Goal: Navigation & Orientation: Find specific page/section

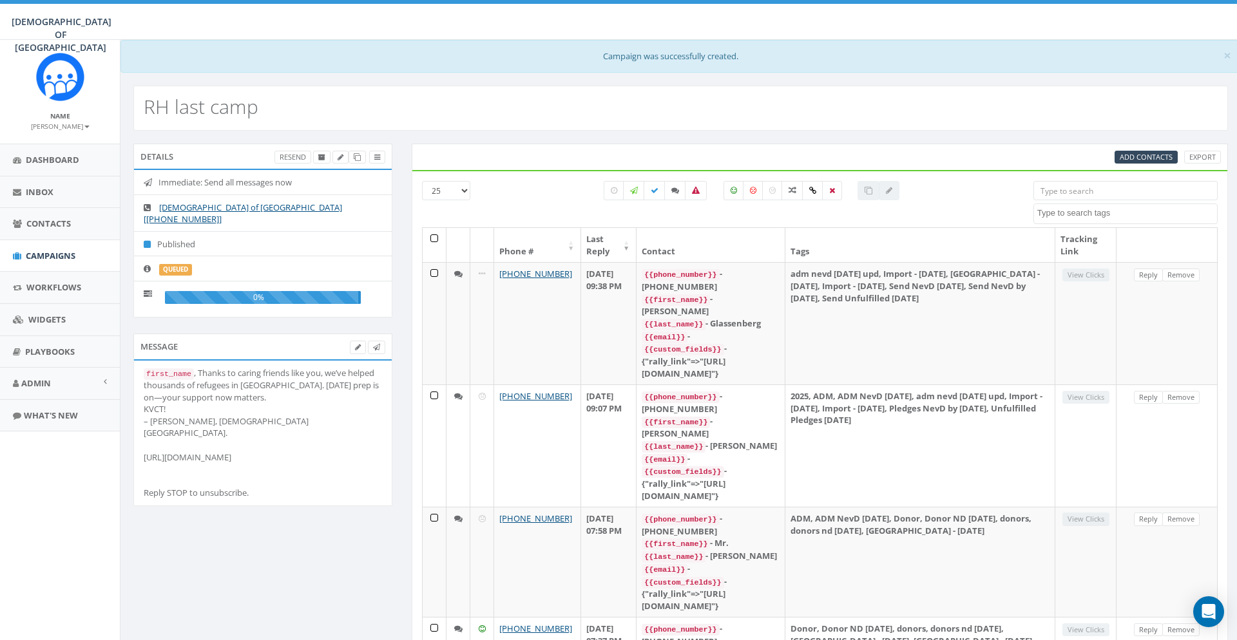
select select
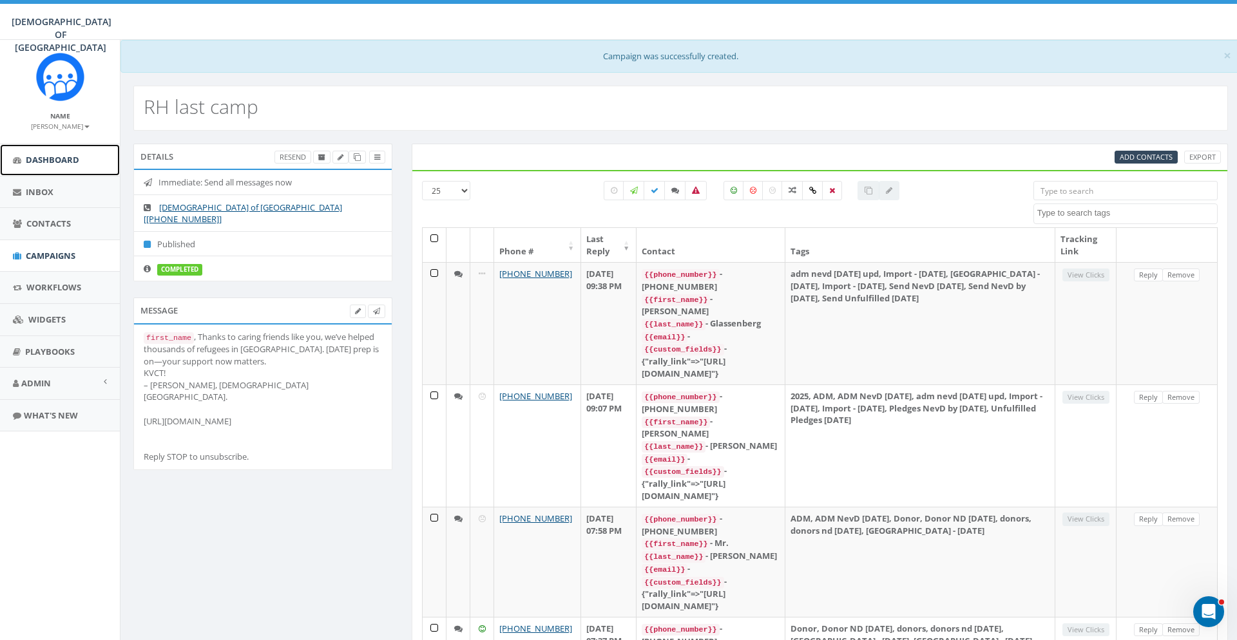
click at [63, 168] on link "Dashboard" at bounding box center [60, 160] width 120 height 32
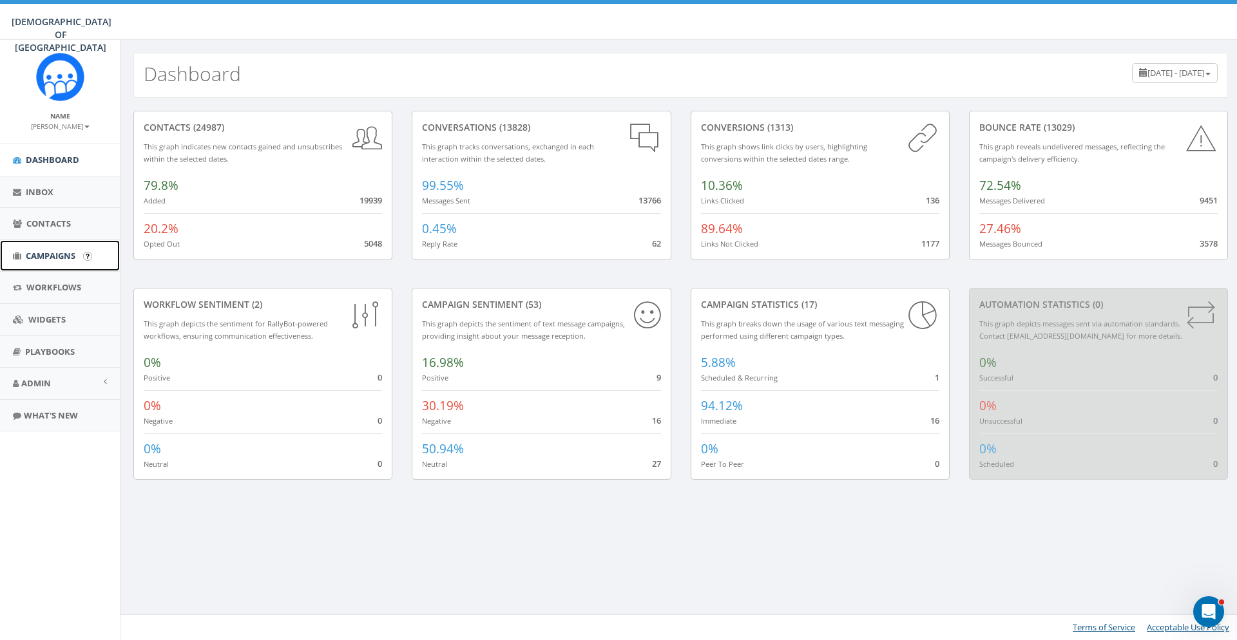
click at [48, 251] on span "Campaigns" at bounding box center [51, 256] width 50 height 12
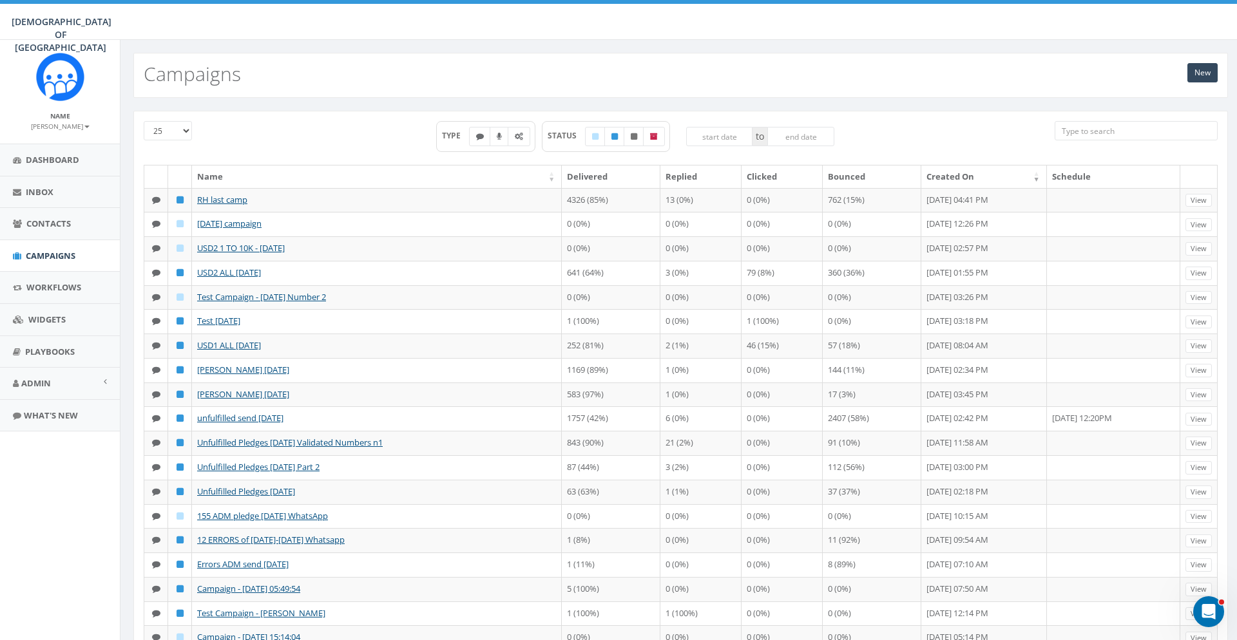
click at [254, 135] on div "TYPE STATUS to" at bounding box center [635, 143] width 820 height 44
click at [62, 230] on link "Contacts" at bounding box center [60, 224] width 120 height 32
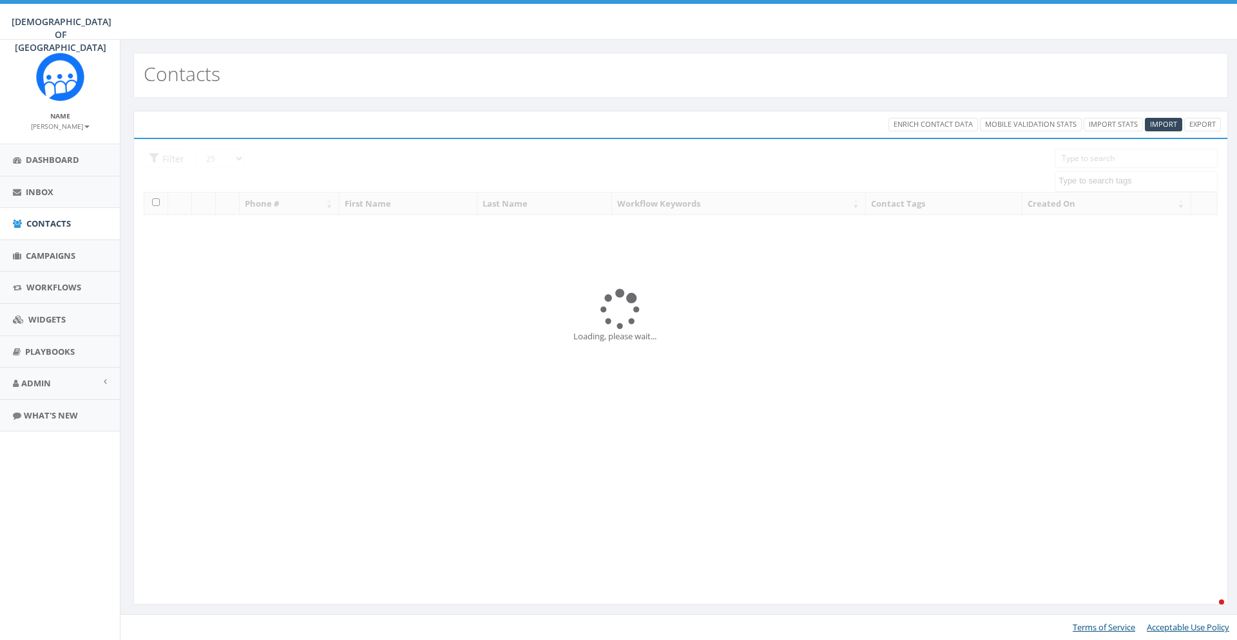
select select
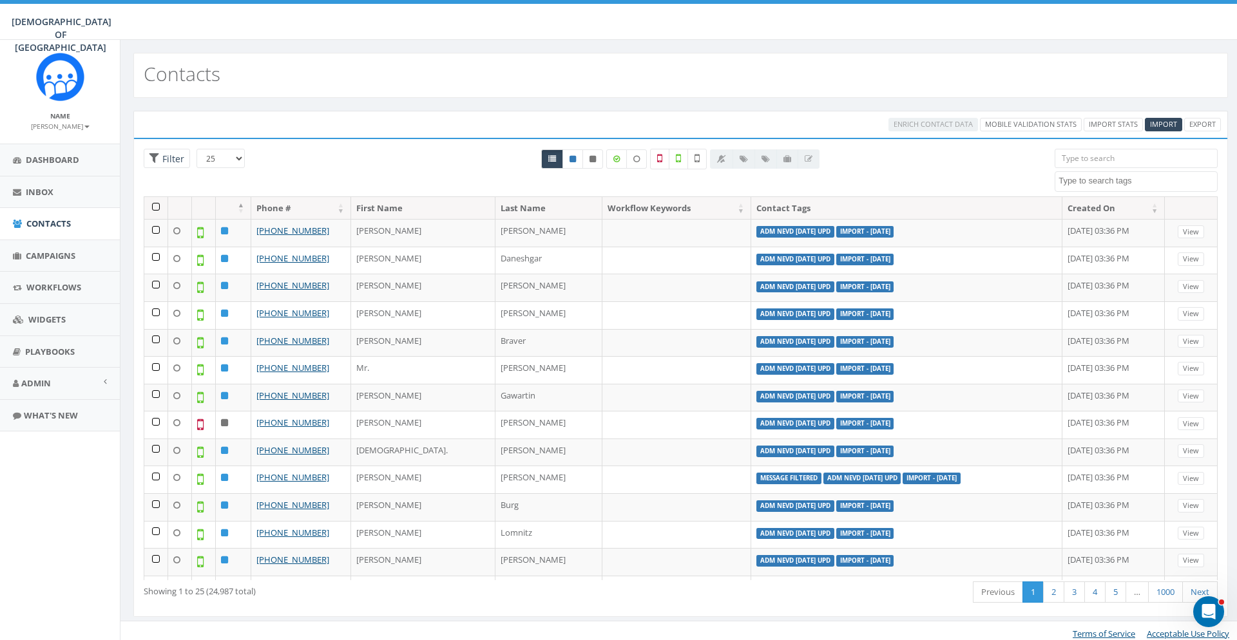
click at [264, 152] on div "25 50 100 Filter" at bounding box center [224, 160] width 161 height 23
click at [1053, 127] on link "Mobile Validation Stats" at bounding box center [1031, 125] width 102 height 14
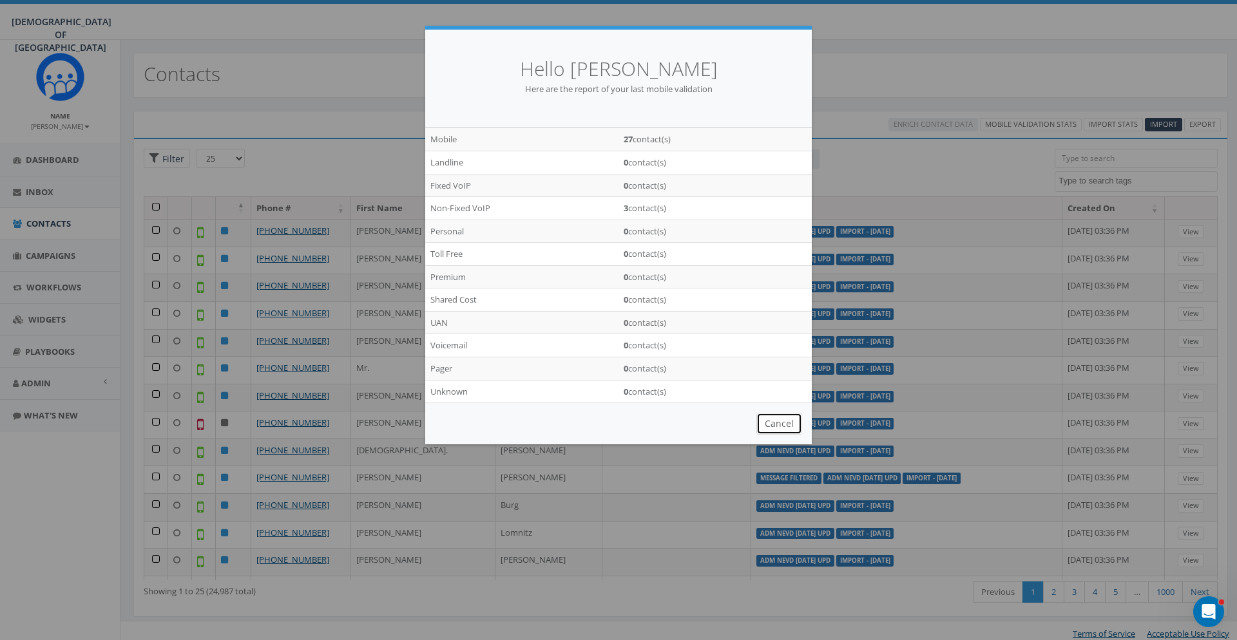
click at [780, 423] on button "Cancel" at bounding box center [779, 424] width 46 height 22
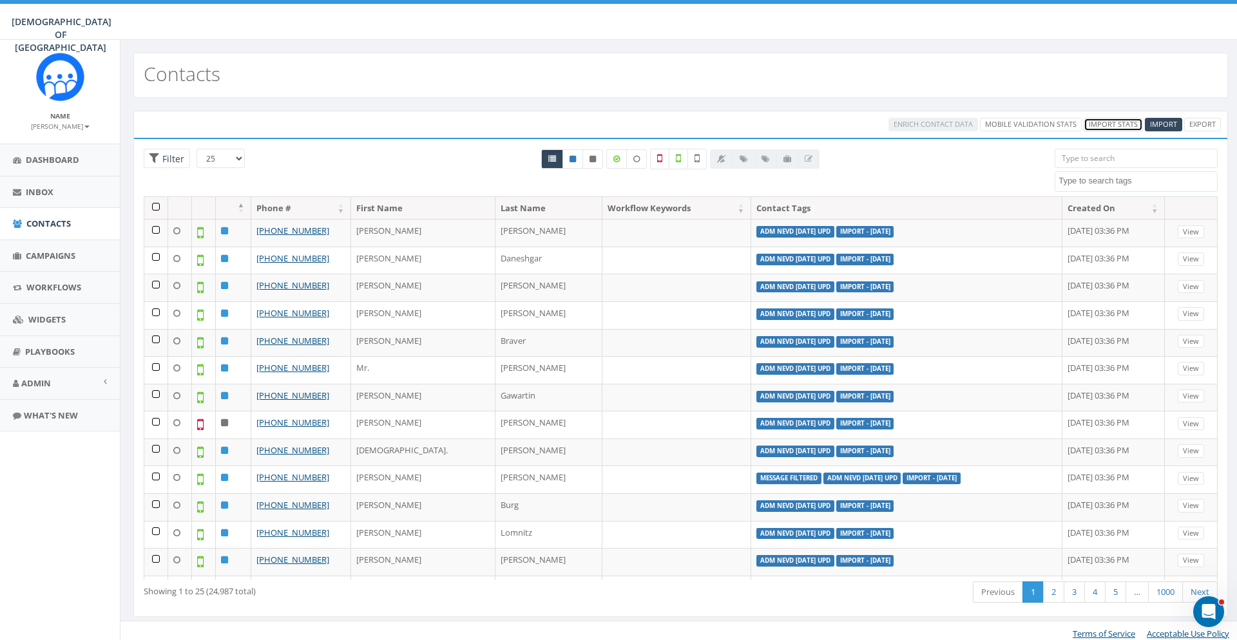
click at [1108, 120] on link "Import Stats" at bounding box center [1113, 125] width 59 height 14
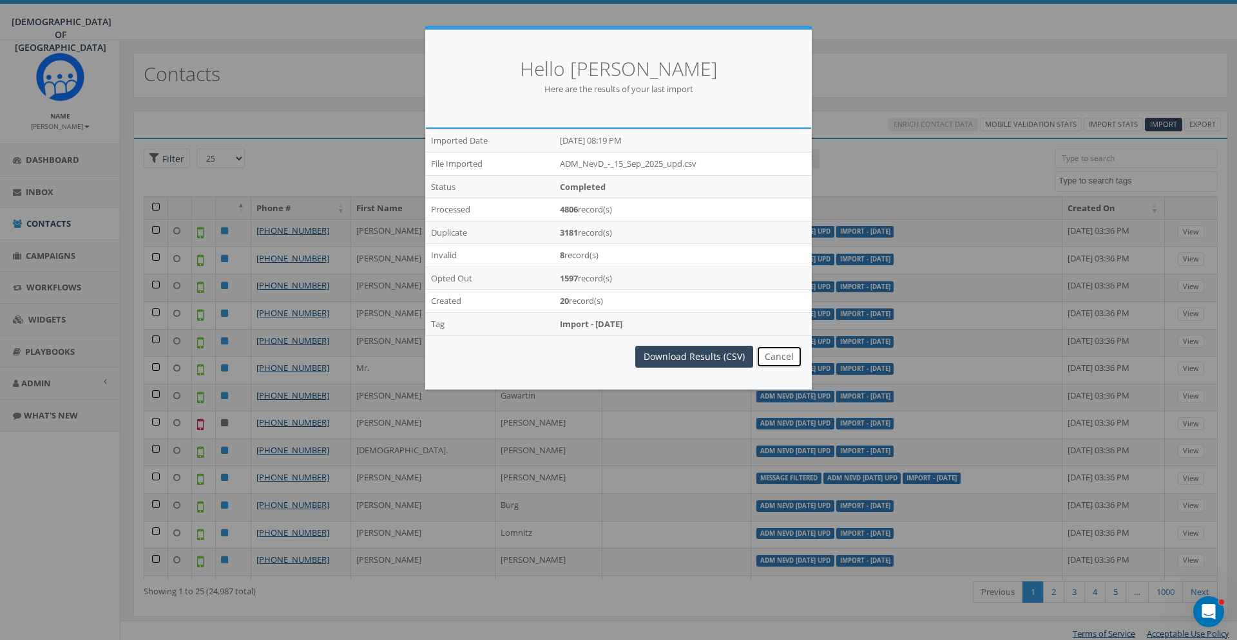
click at [789, 356] on button "Cancel" at bounding box center [779, 357] width 46 height 22
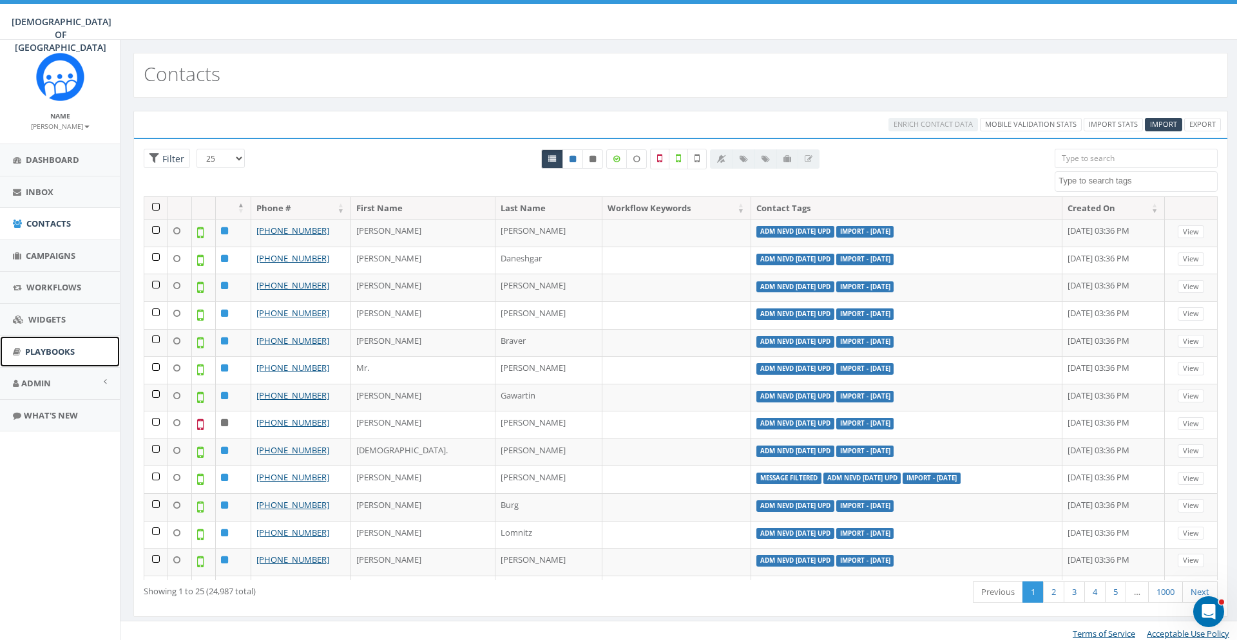
click at [74, 361] on link "Playbooks" at bounding box center [60, 352] width 120 height 32
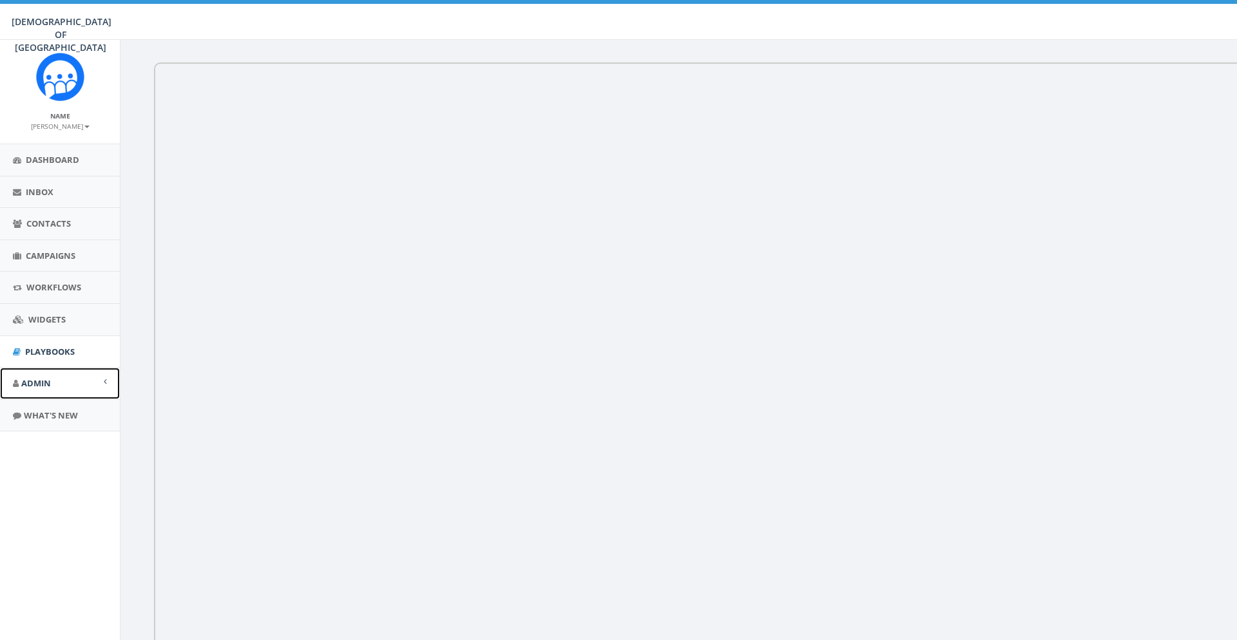
click at [54, 379] on link "Admin" at bounding box center [60, 384] width 120 height 32
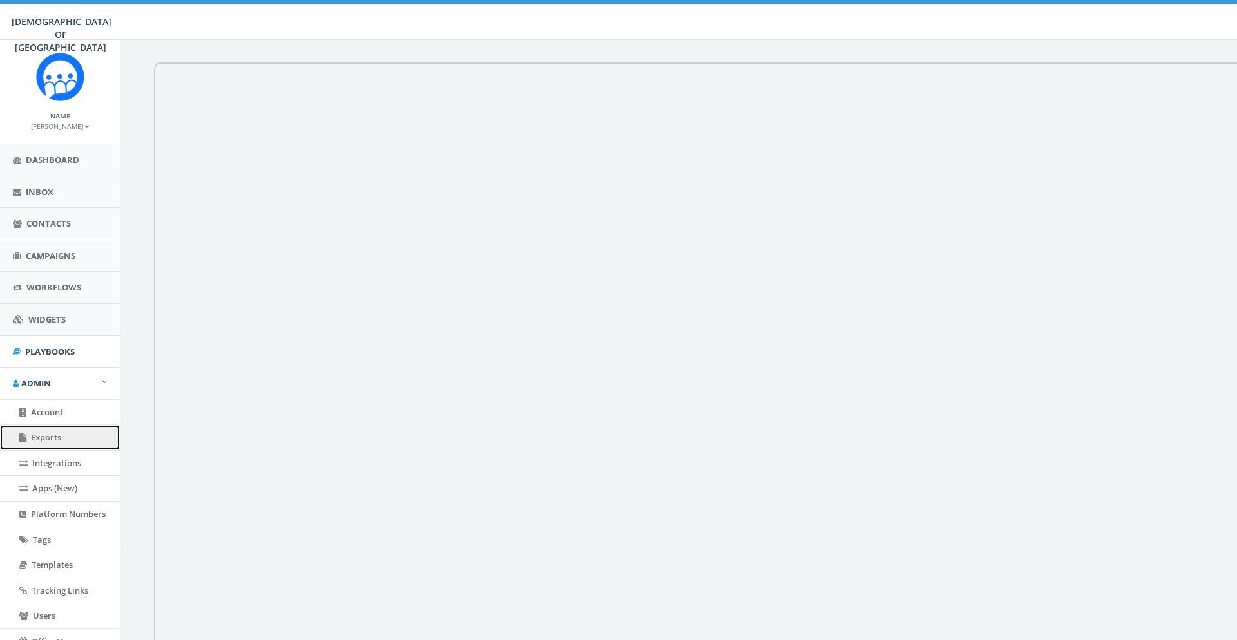
click at [64, 441] on link "Exports" at bounding box center [60, 437] width 120 height 25
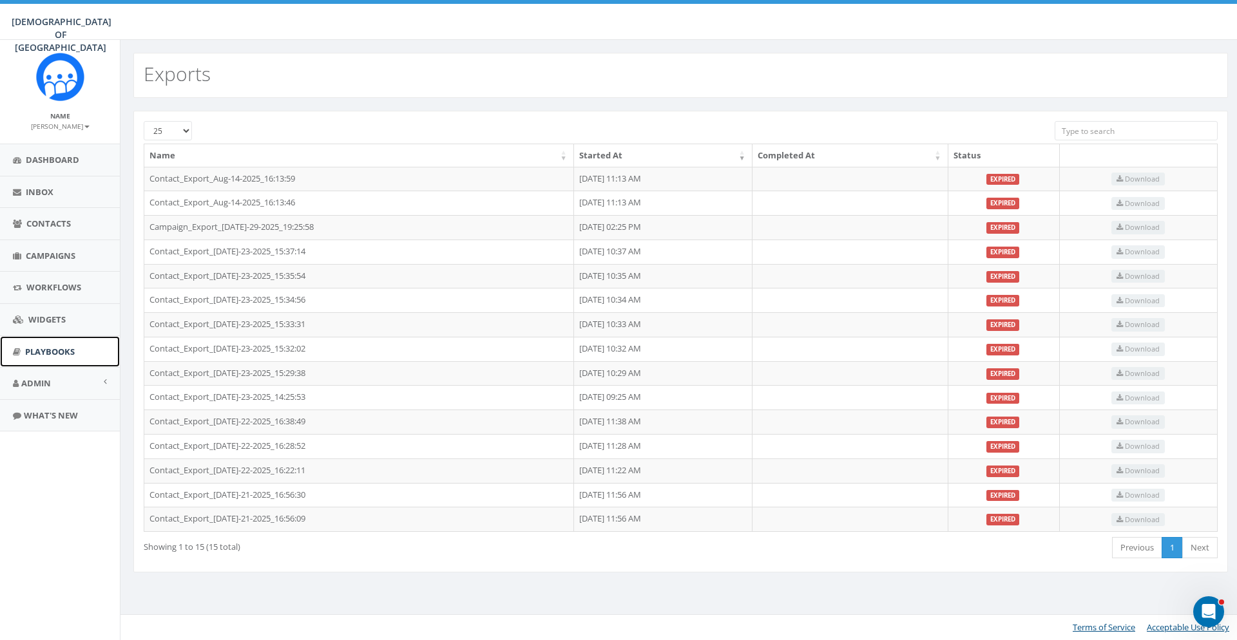
click at [77, 354] on link "Playbooks" at bounding box center [60, 352] width 120 height 32
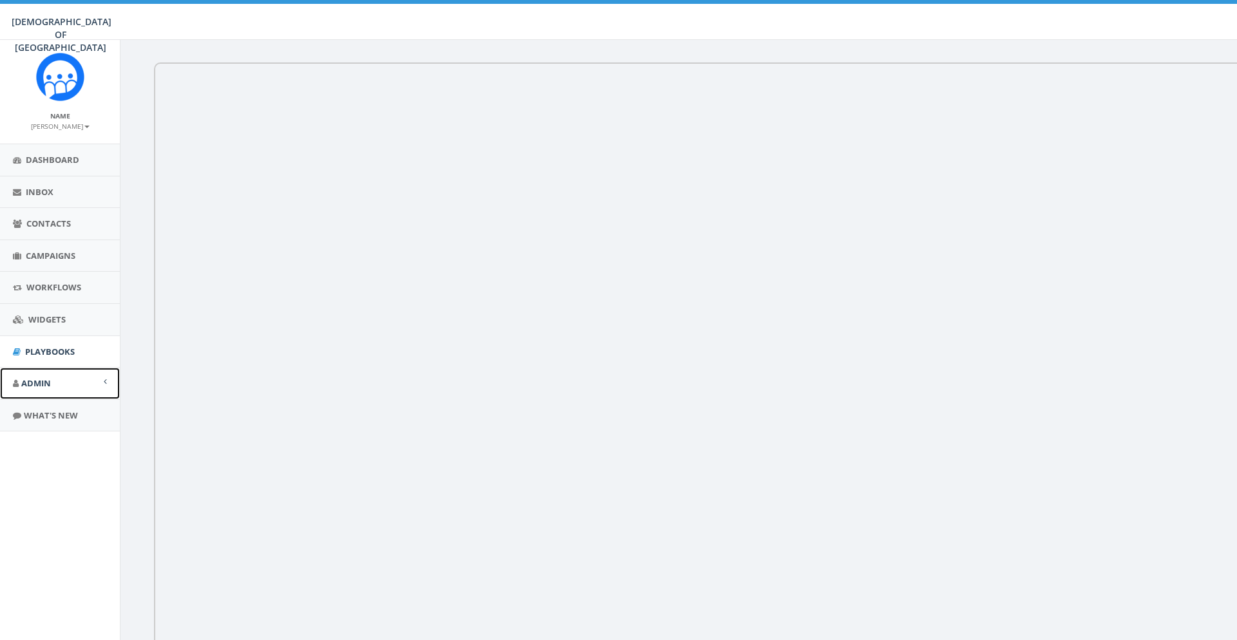
click at [38, 380] on span "Admin" at bounding box center [36, 384] width 30 height 12
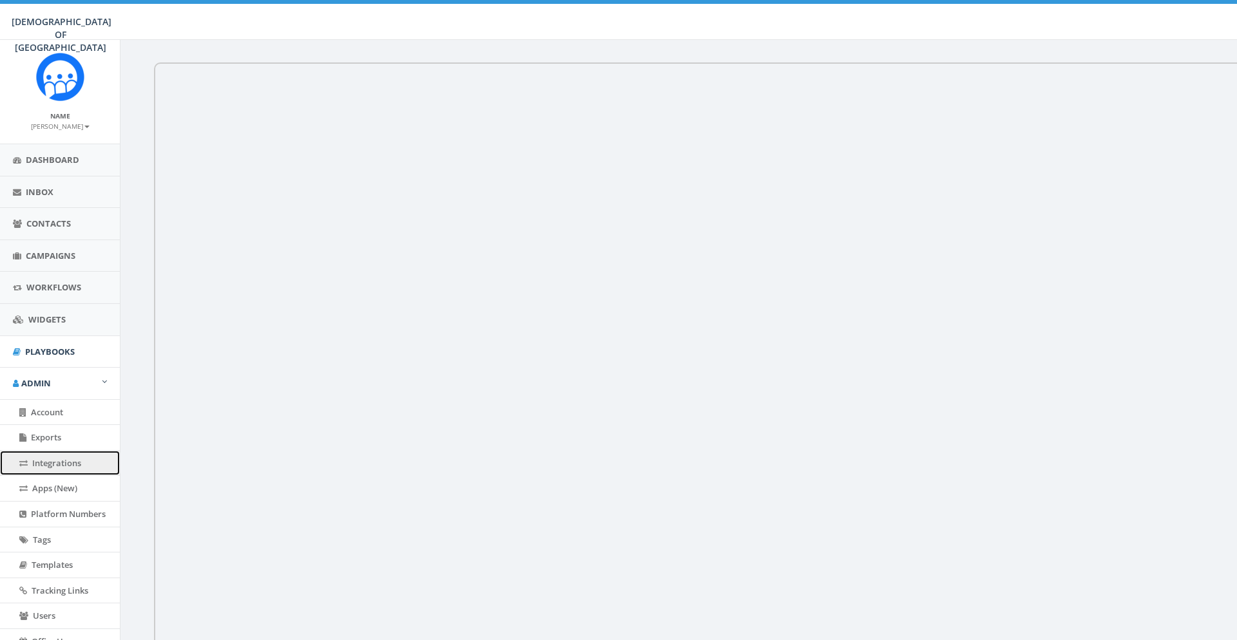
click at [75, 471] on link "Integrations" at bounding box center [60, 463] width 120 height 25
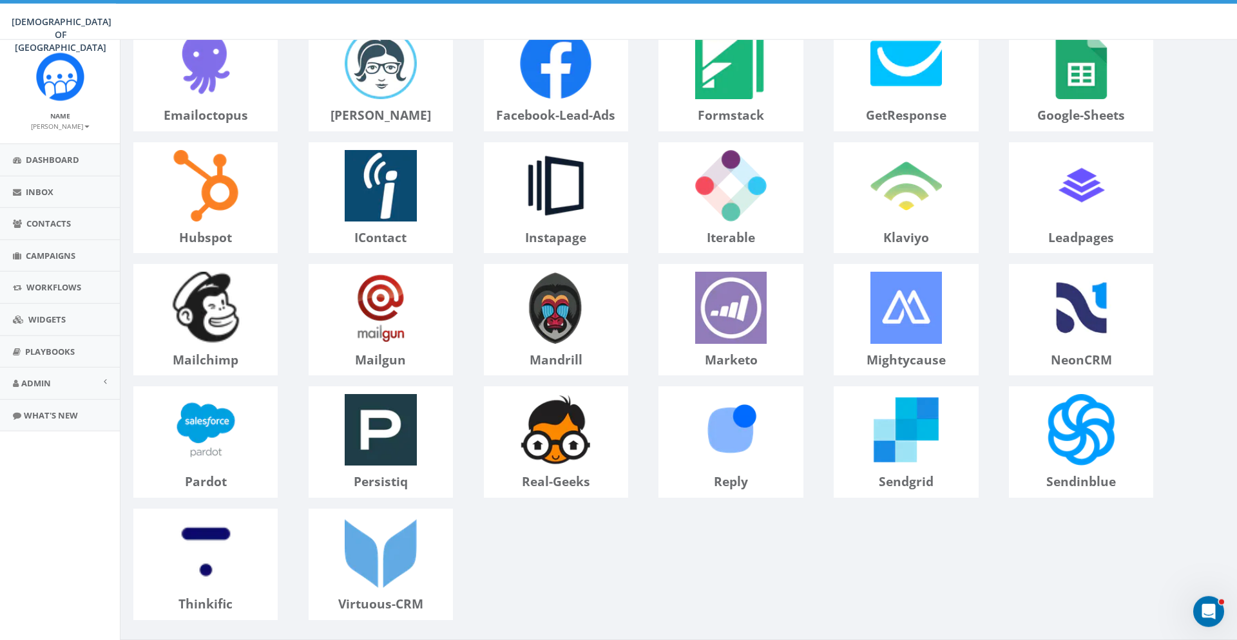
scroll to position [394, 0]
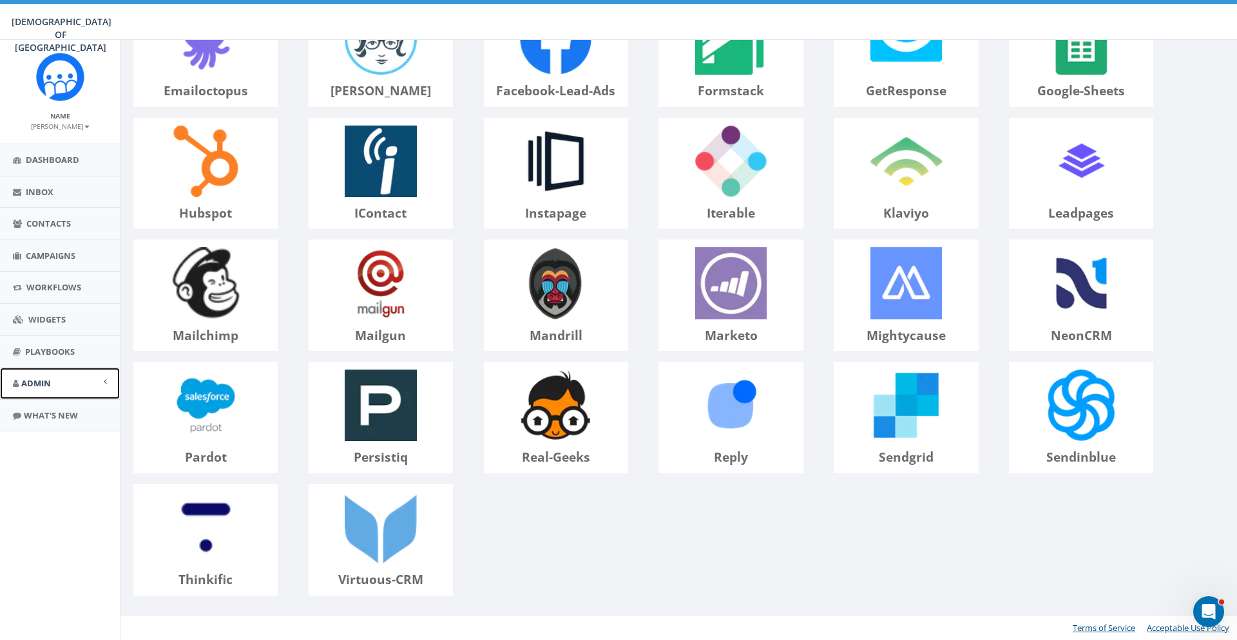
click at [51, 381] on link "Admin" at bounding box center [60, 384] width 120 height 32
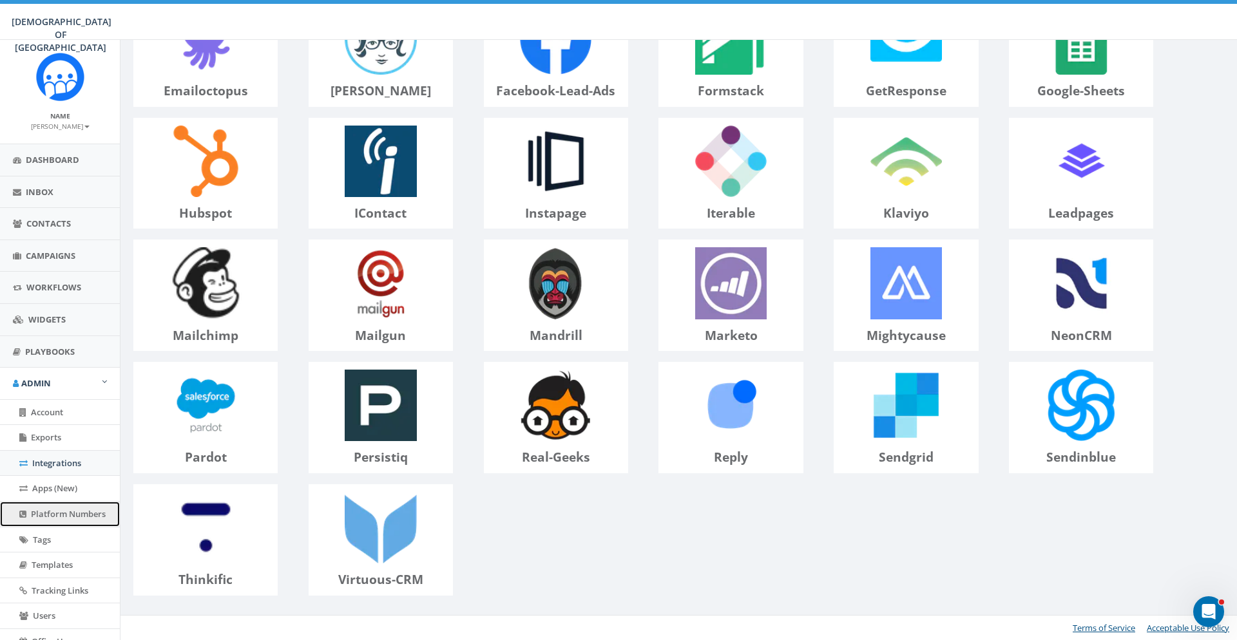
click at [79, 512] on span "Platform Numbers" at bounding box center [68, 514] width 75 height 12
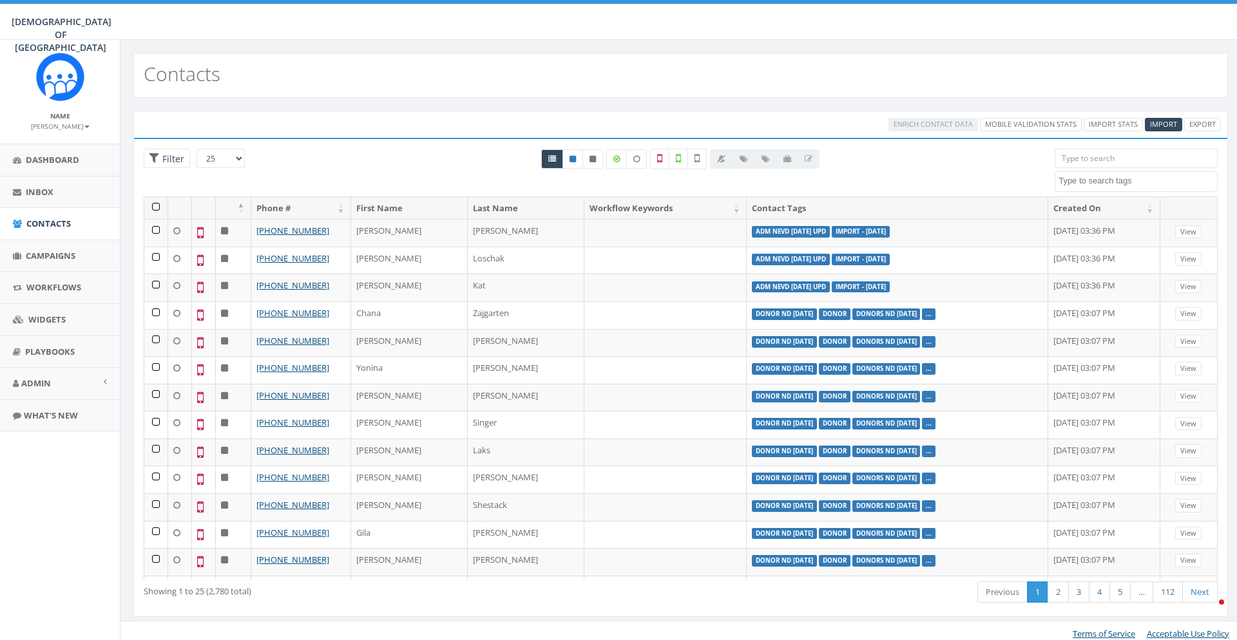
select select
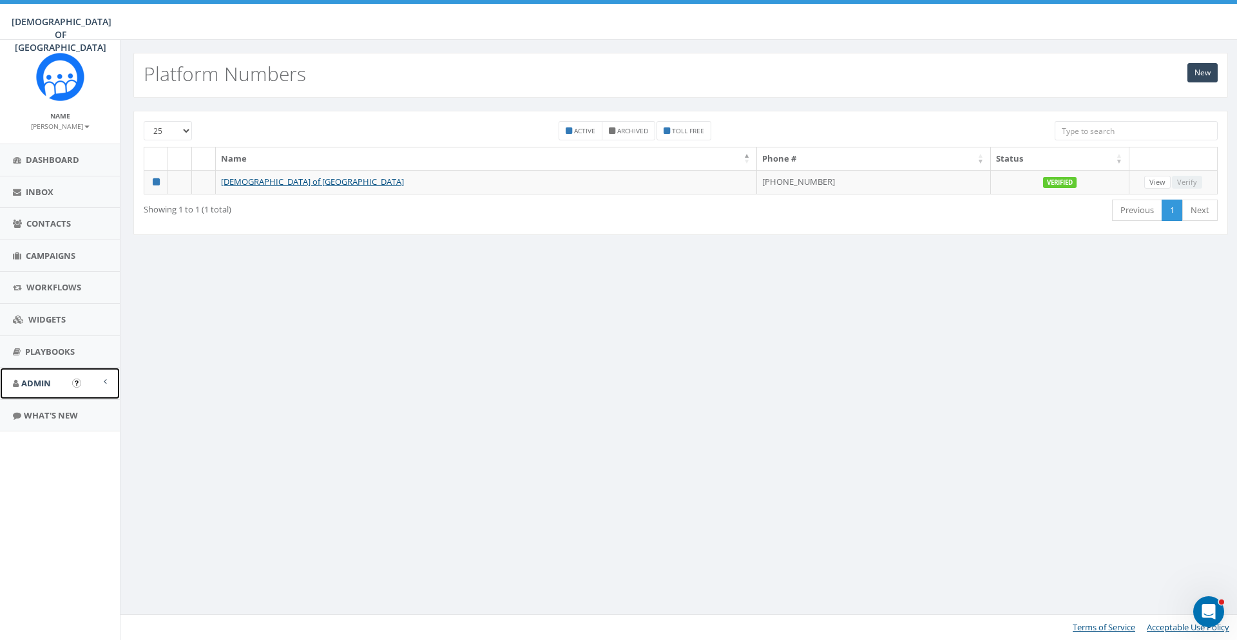
click at [48, 387] on span "Admin" at bounding box center [36, 384] width 30 height 12
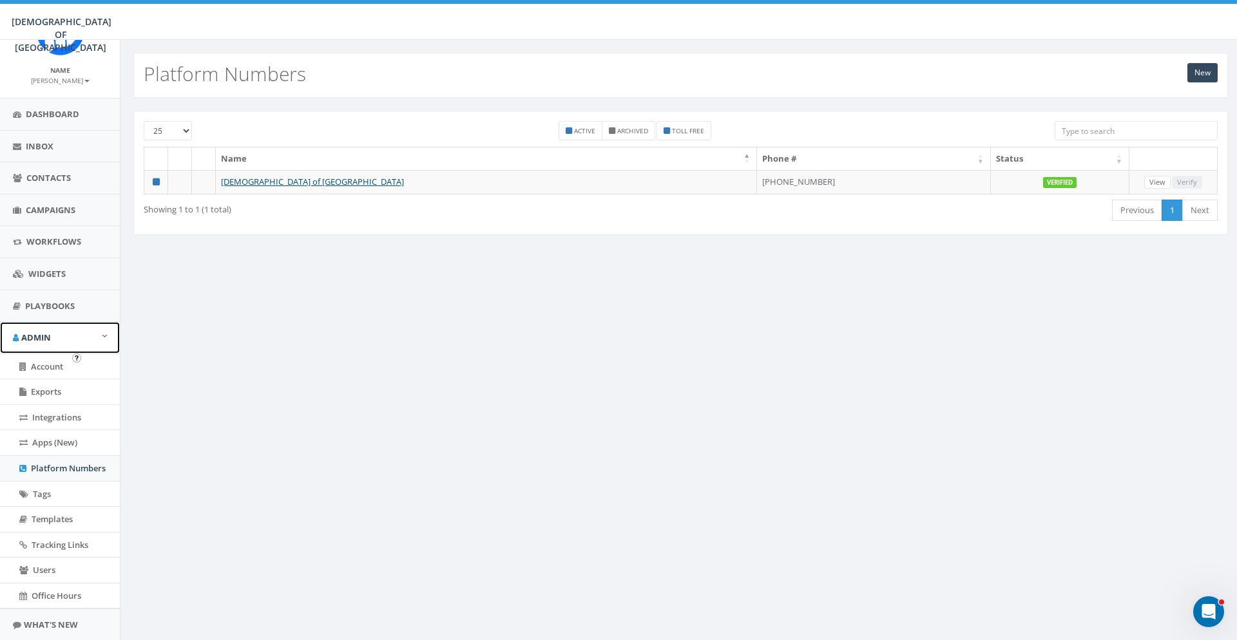
scroll to position [70, 0]
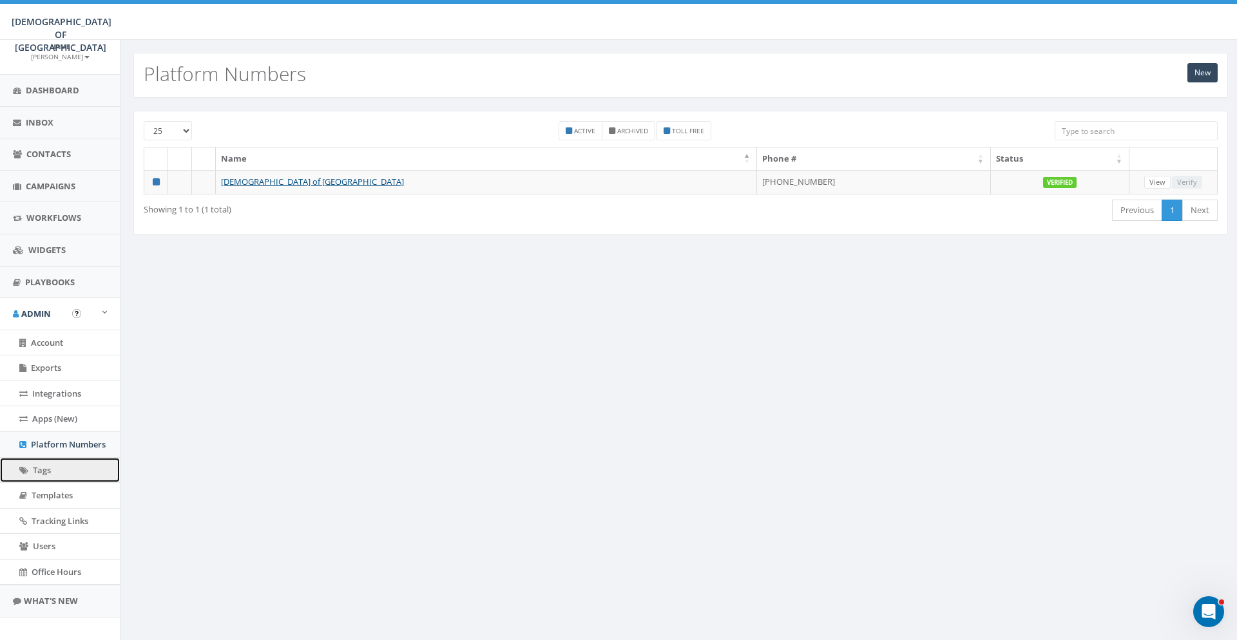
click at [69, 473] on link "Tags" at bounding box center [60, 470] width 120 height 25
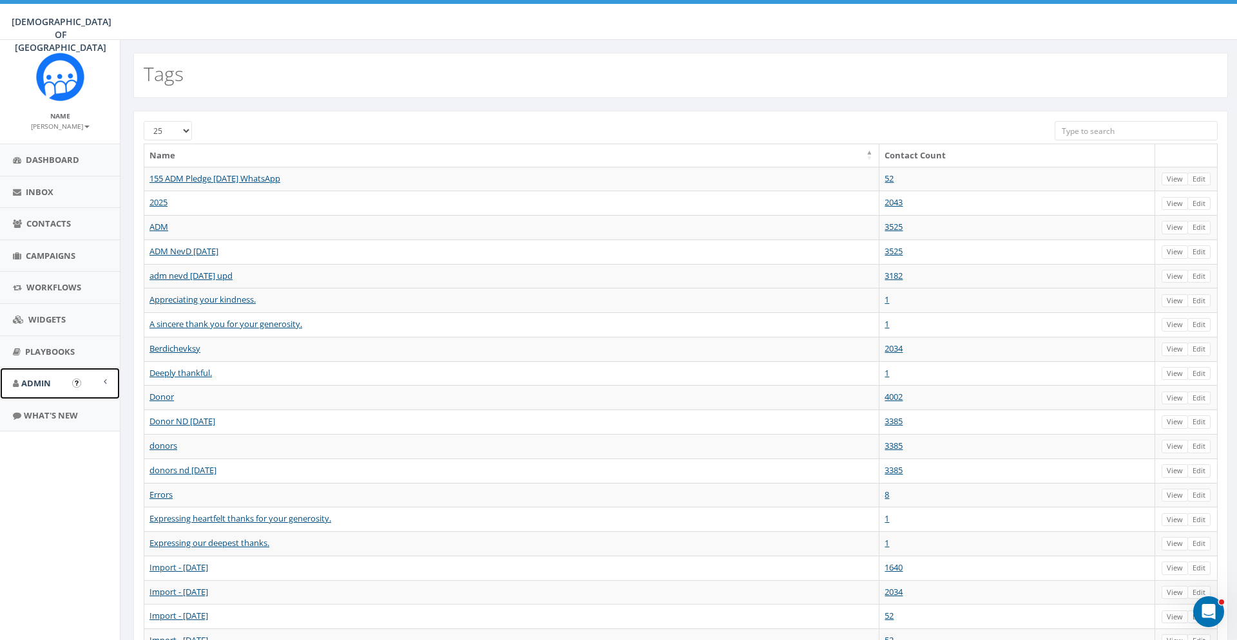
click at [52, 376] on link "Admin" at bounding box center [60, 384] width 120 height 32
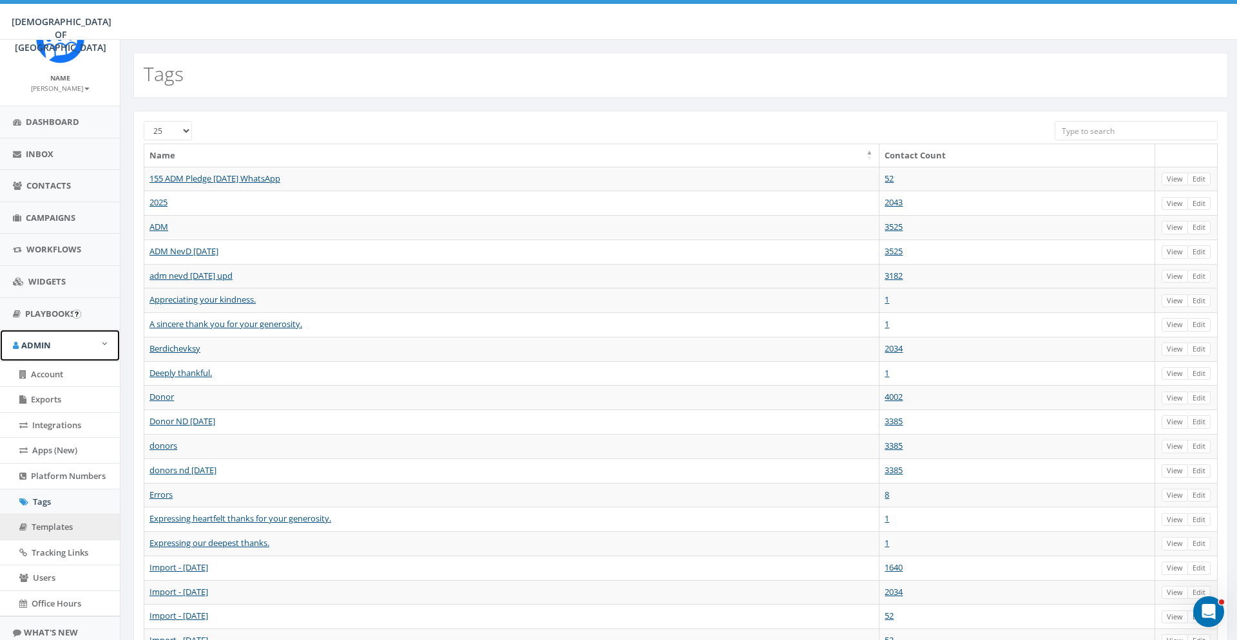
scroll to position [70, 0]
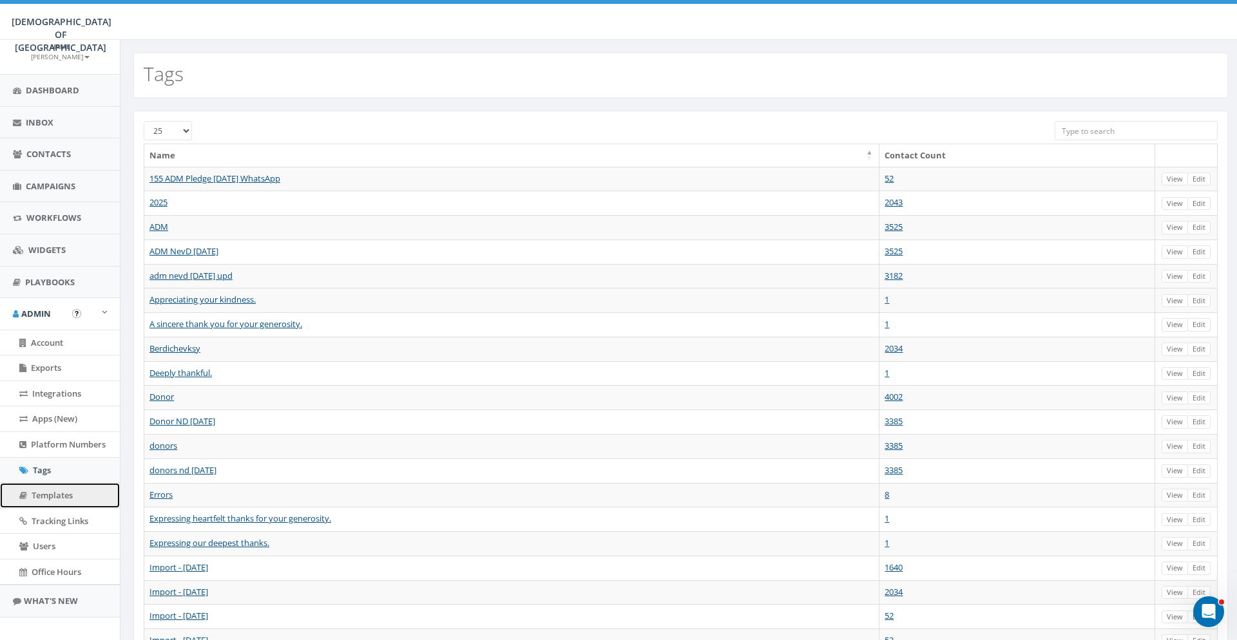
click at [61, 495] on span "Templates" at bounding box center [52, 496] width 41 height 12
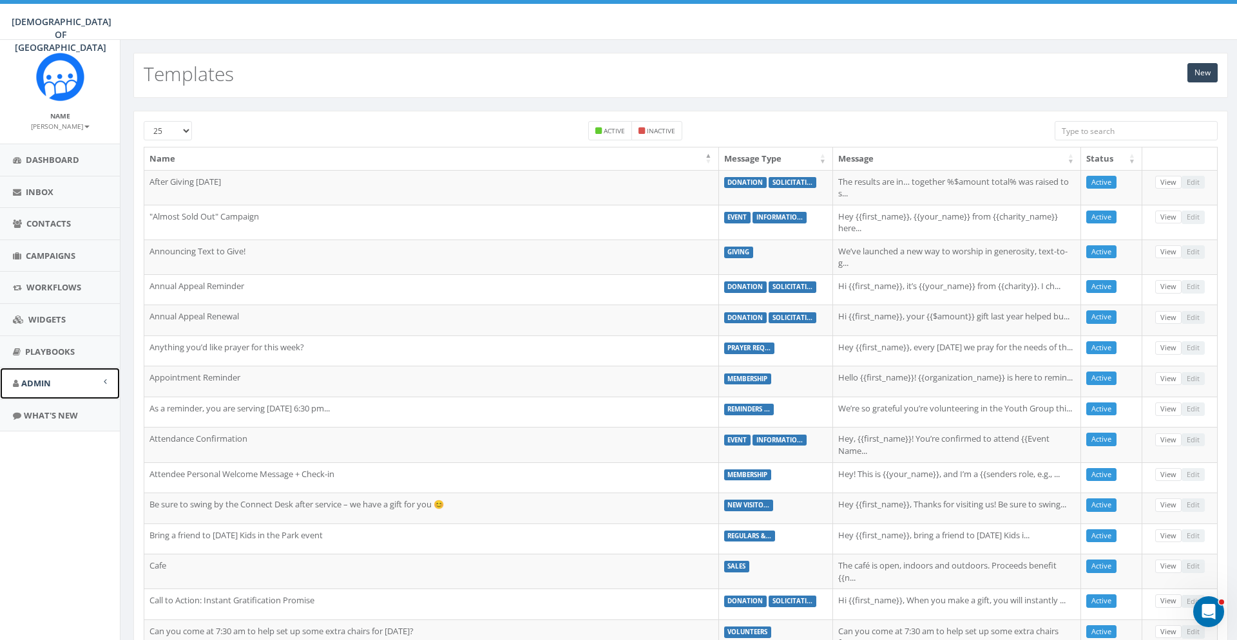
click at [57, 391] on link "Admin" at bounding box center [60, 384] width 120 height 32
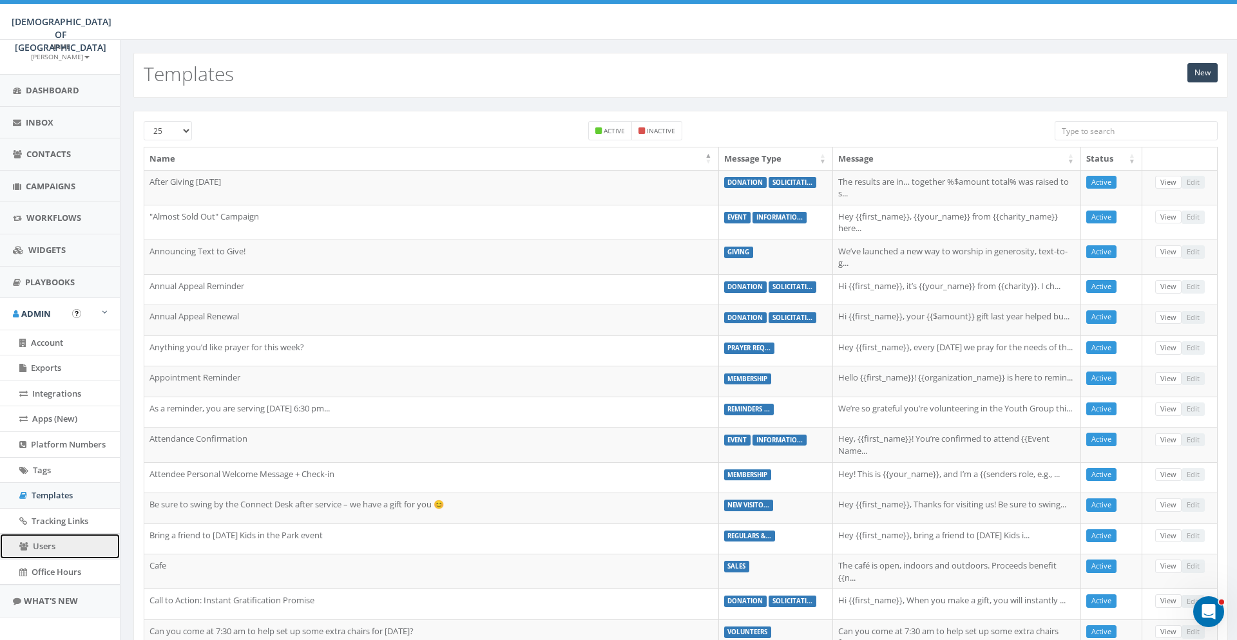
click at [53, 544] on span "Users" at bounding box center [44, 547] width 23 height 12
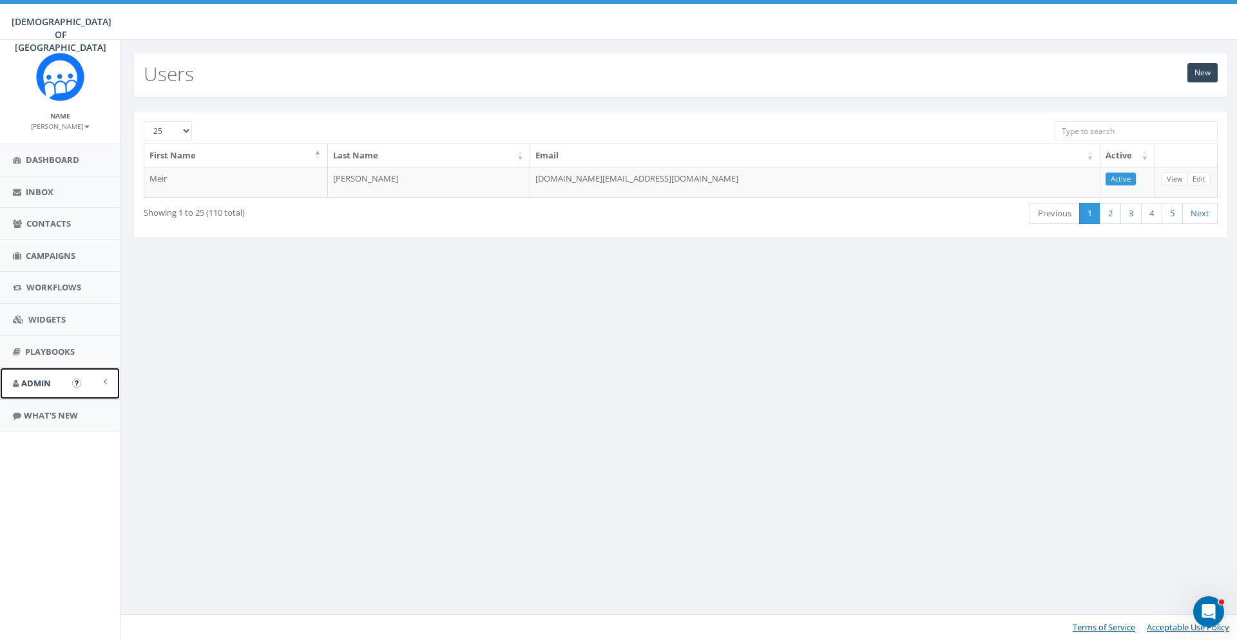
click at [44, 383] on span "Admin" at bounding box center [36, 384] width 30 height 12
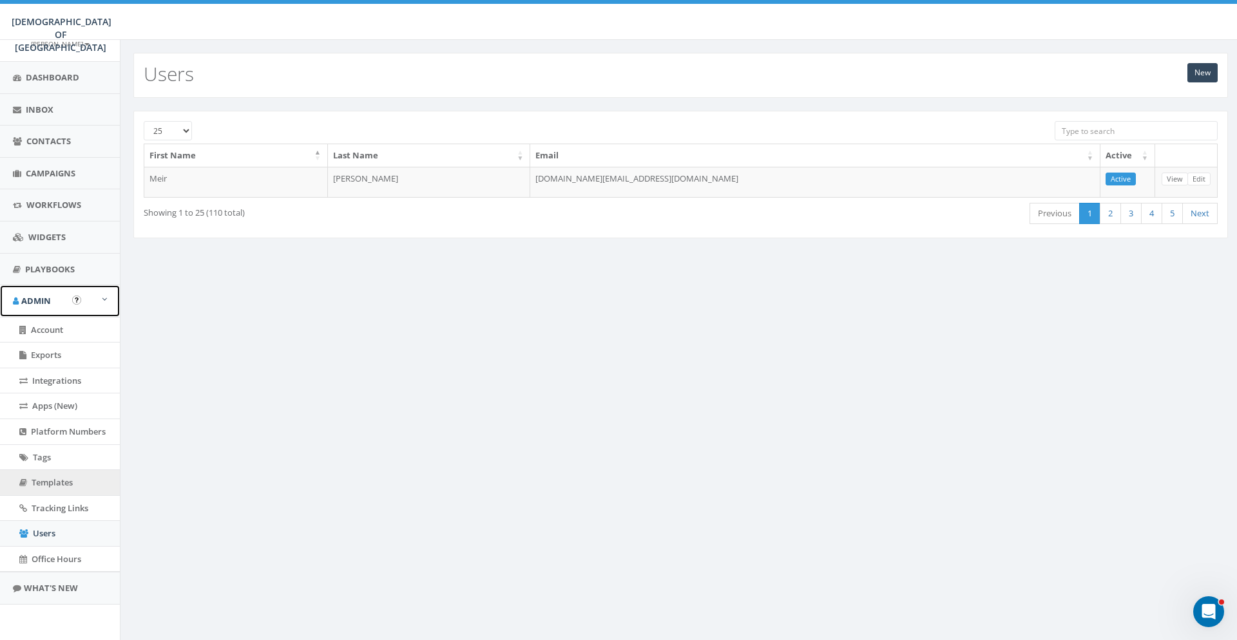
scroll to position [83, 0]
click at [53, 329] on span "Account" at bounding box center [47, 329] width 32 height 12
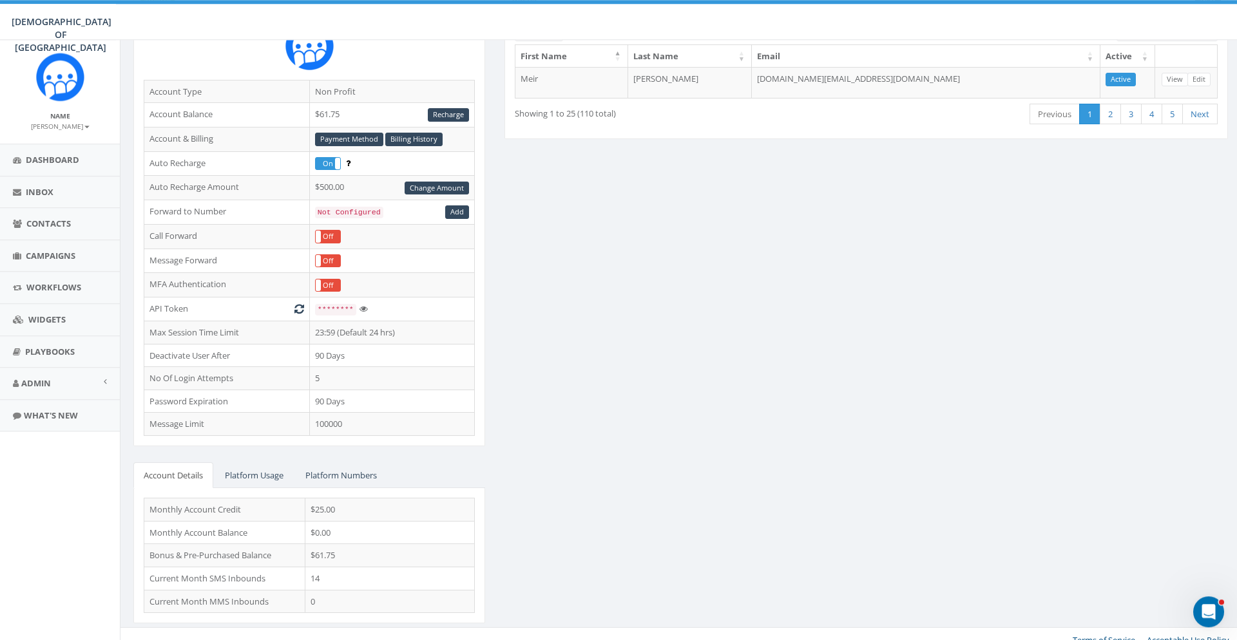
scroll to position [139, 0]
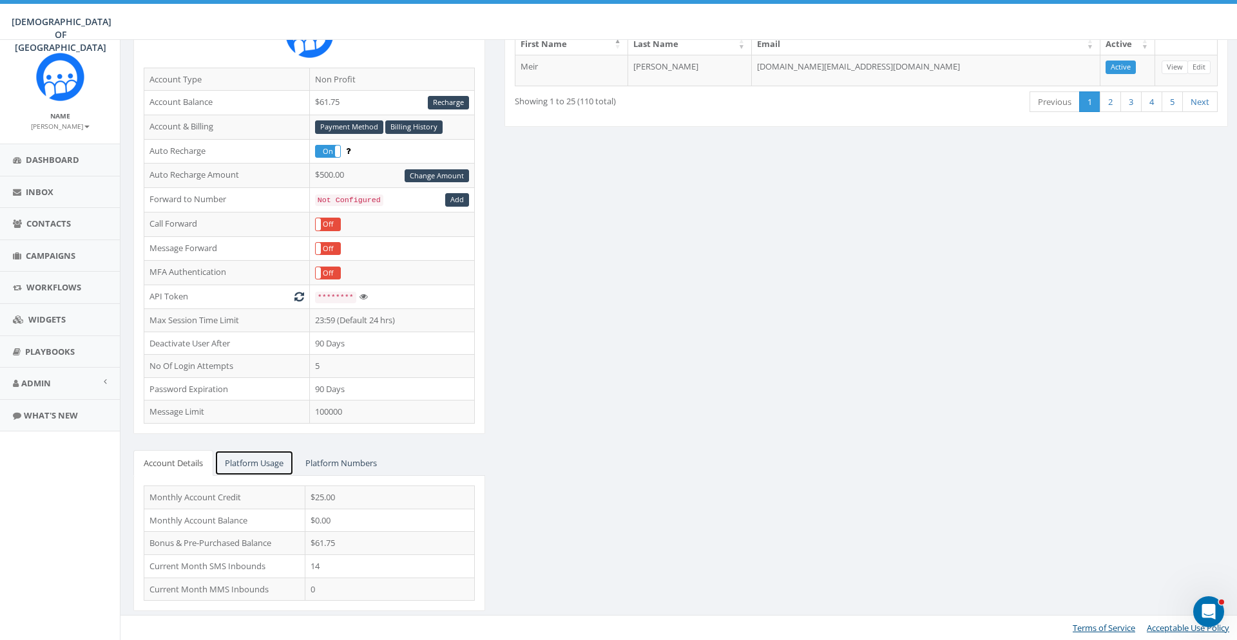
click at [268, 470] on link "Platform Usage" at bounding box center [254, 463] width 79 height 26
click at [351, 468] on link "Platform Numbers" at bounding box center [341, 463] width 92 height 26
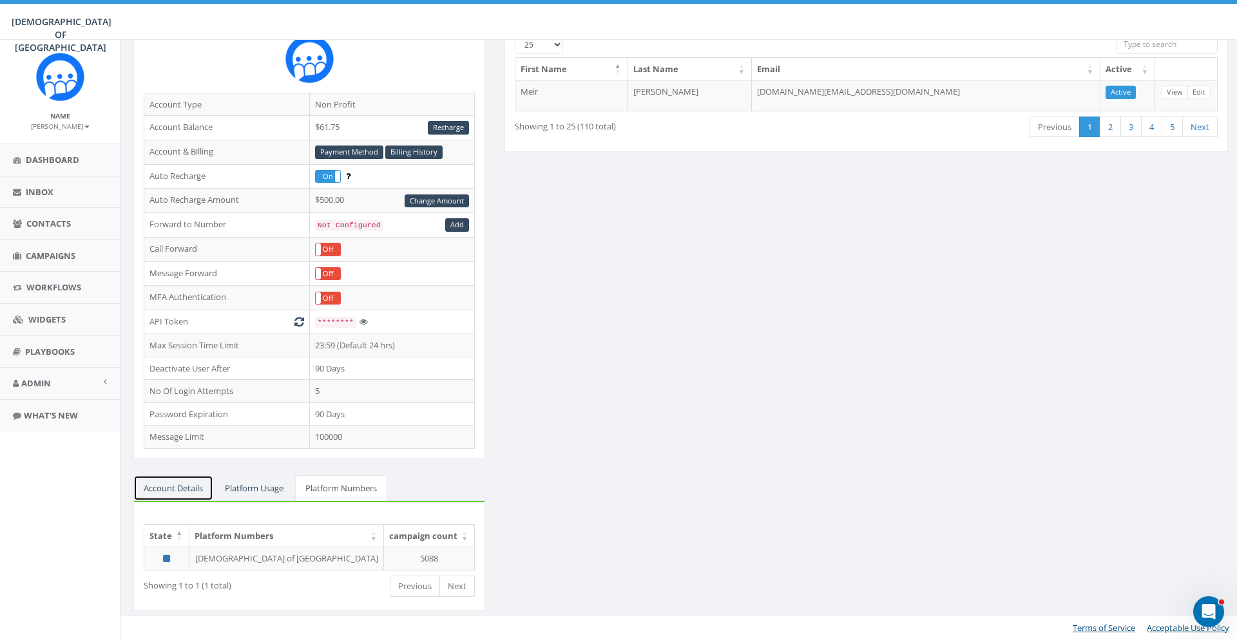
click at [174, 497] on link "Account Details" at bounding box center [173, 489] width 80 height 26
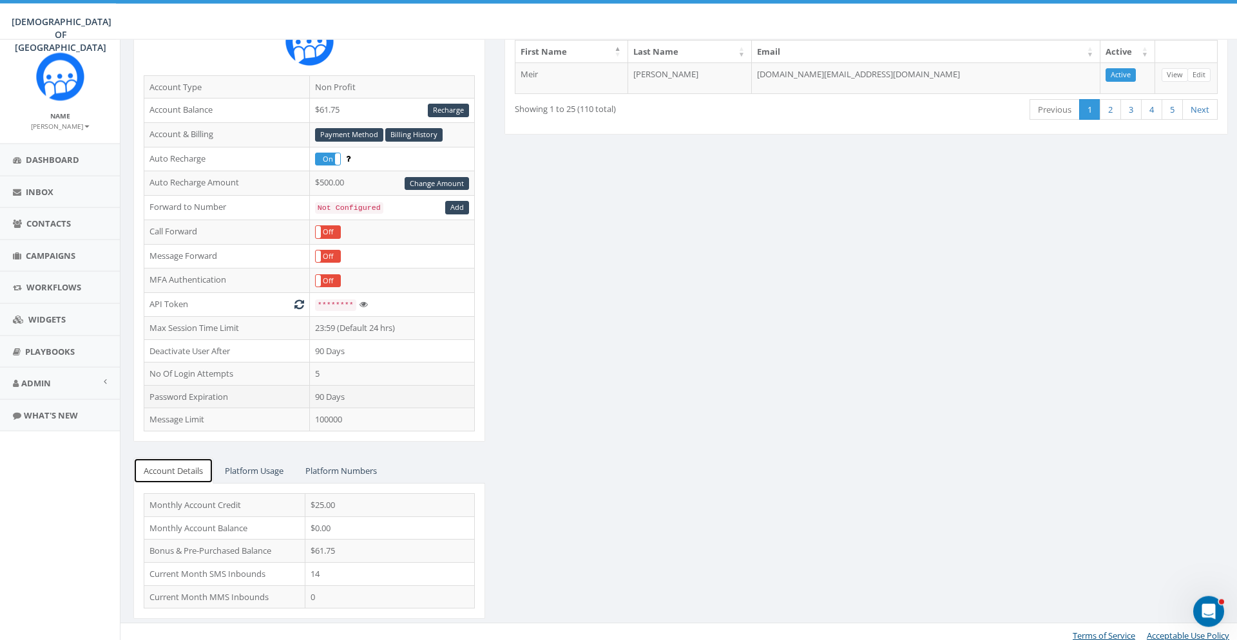
scroll to position [139, 0]
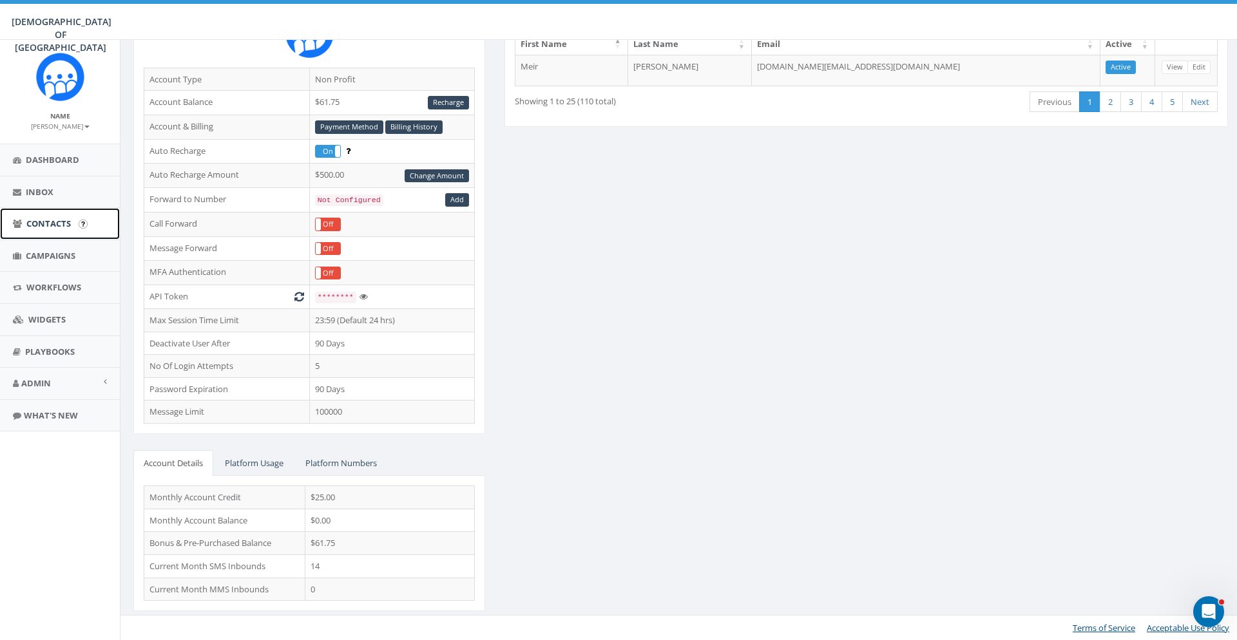
click at [52, 233] on link "Contacts" at bounding box center [60, 224] width 120 height 32
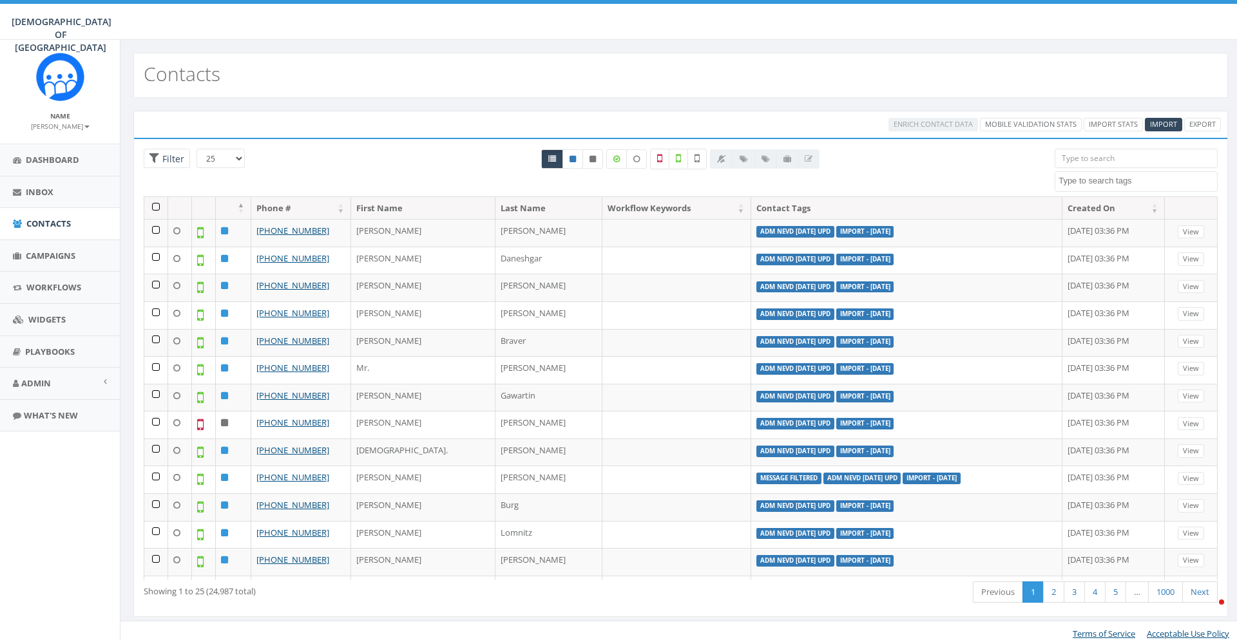
select select
click at [42, 204] on link "Inbox" at bounding box center [60, 193] width 120 height 32
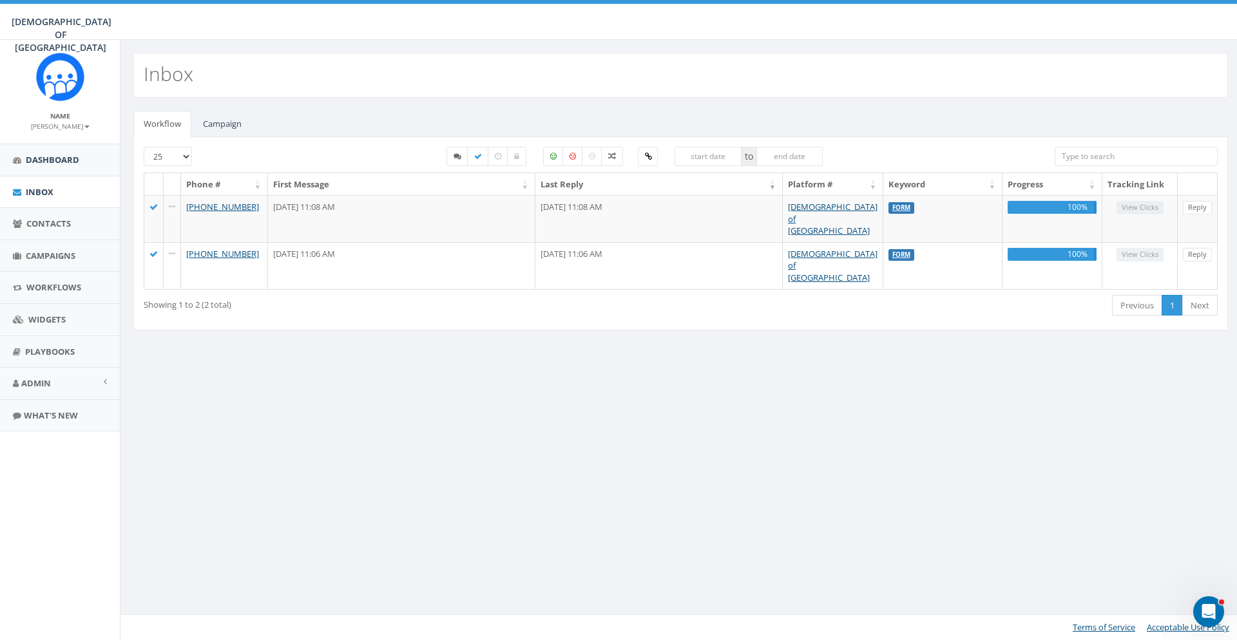
click at [53, 176] on li "Dashboard" at bounding box center [60, 160] width 120 height 33
click at [55, 153] on link "Dashboard" at bounding box center [60, 160] width 120 height 32
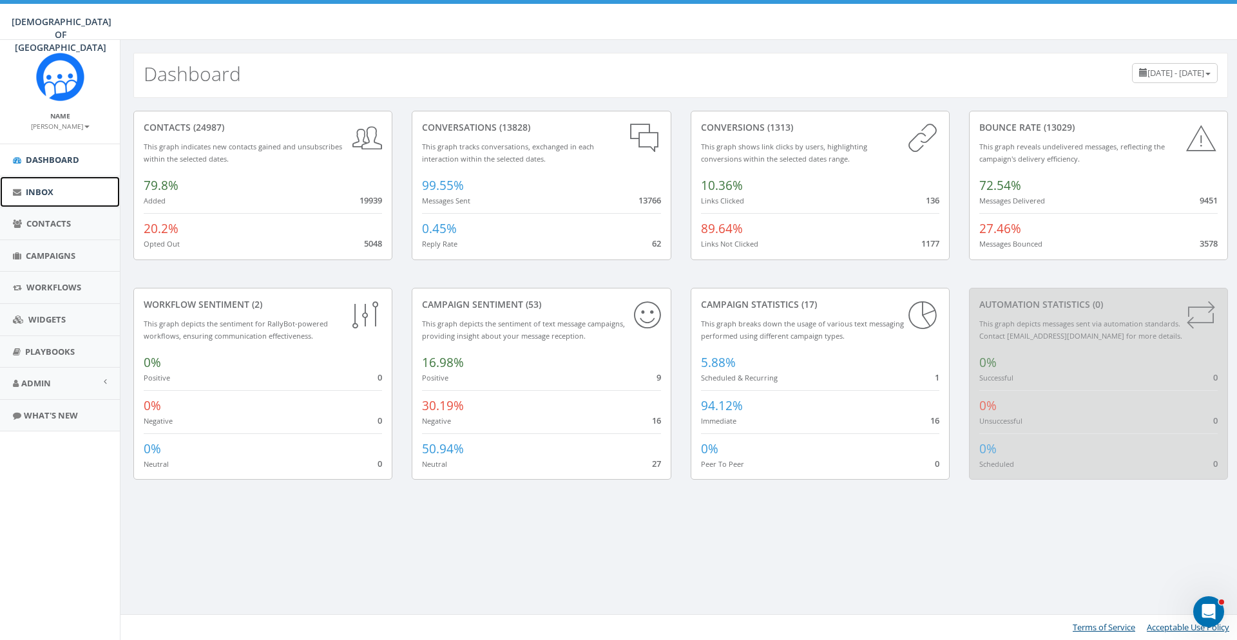
click at [57, 187] on link "Inbox" at bounding box center [60, 193] width 120 height 32
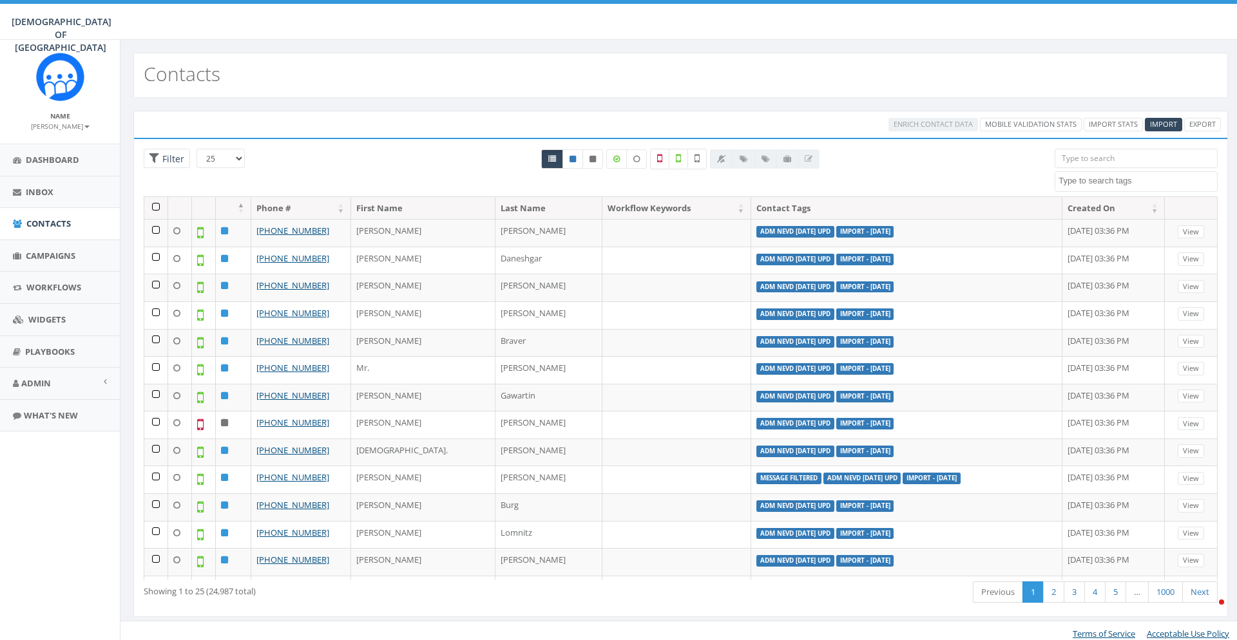
select select
click at [1001, 122] on link "Mobile Validation Stats" at bounding box center [1031, 125] width 102 height 14
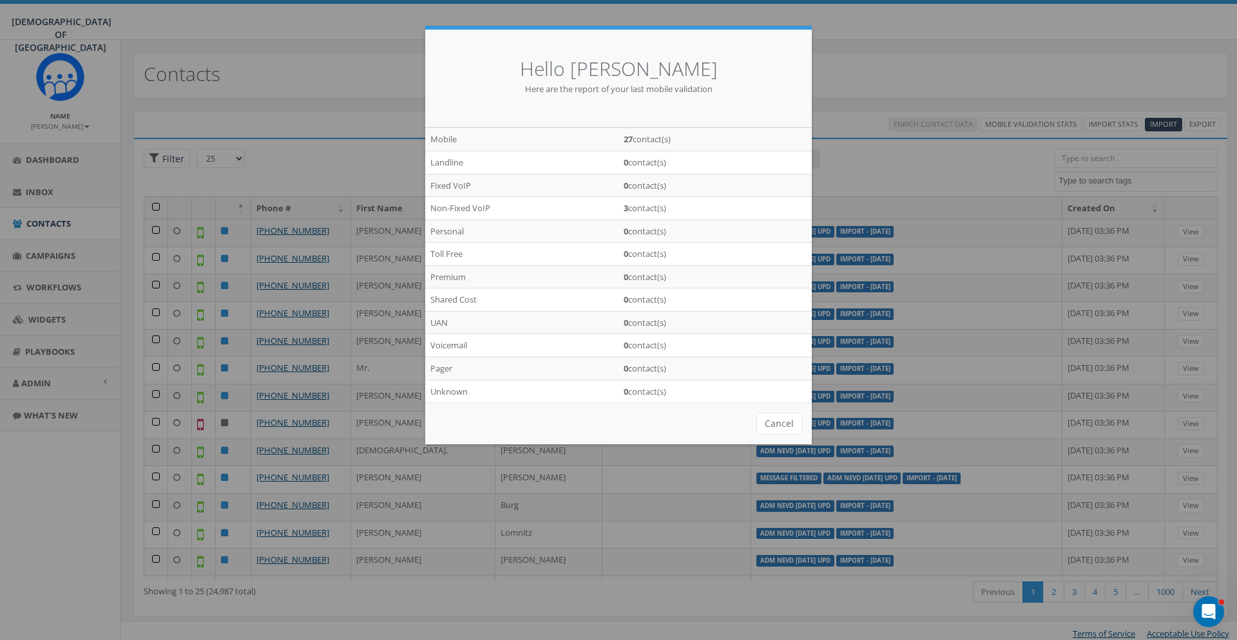
click at [263, 72] on div "Hello Meir Stambler Here are the report of your last mobile validation Mobile 2…" at bounding box center [618, 320] width 1237 height 640
click at [784, 423] on button "Cancel" at bounding box center [779, 424] width 46 height 22
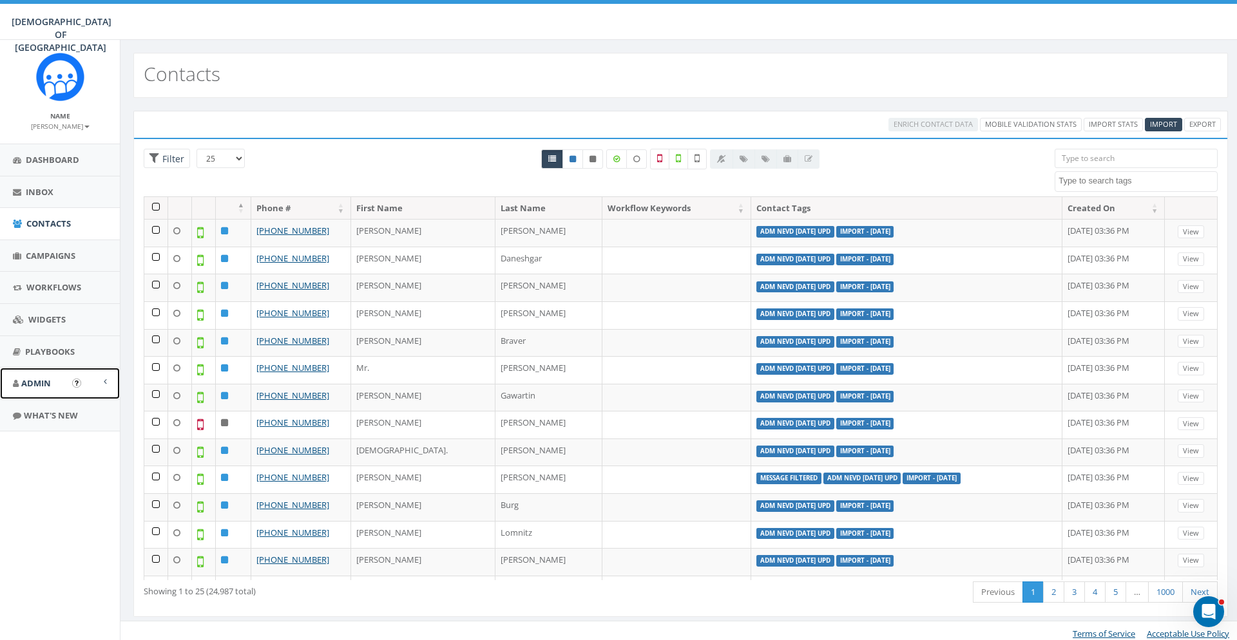
click at [55, 389] on link "Admin" at bounding box center [60, 384] width 120 height 32
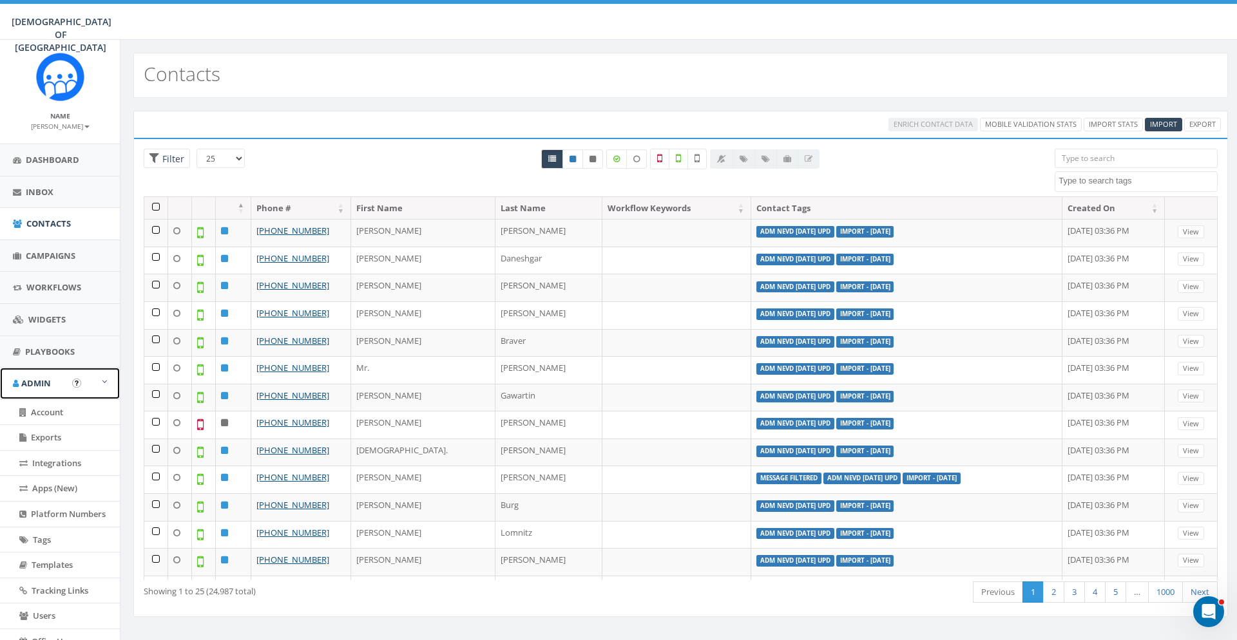
click at [34, 378] on span "Admin" at bounding box center [36, 384] width 30 height 12
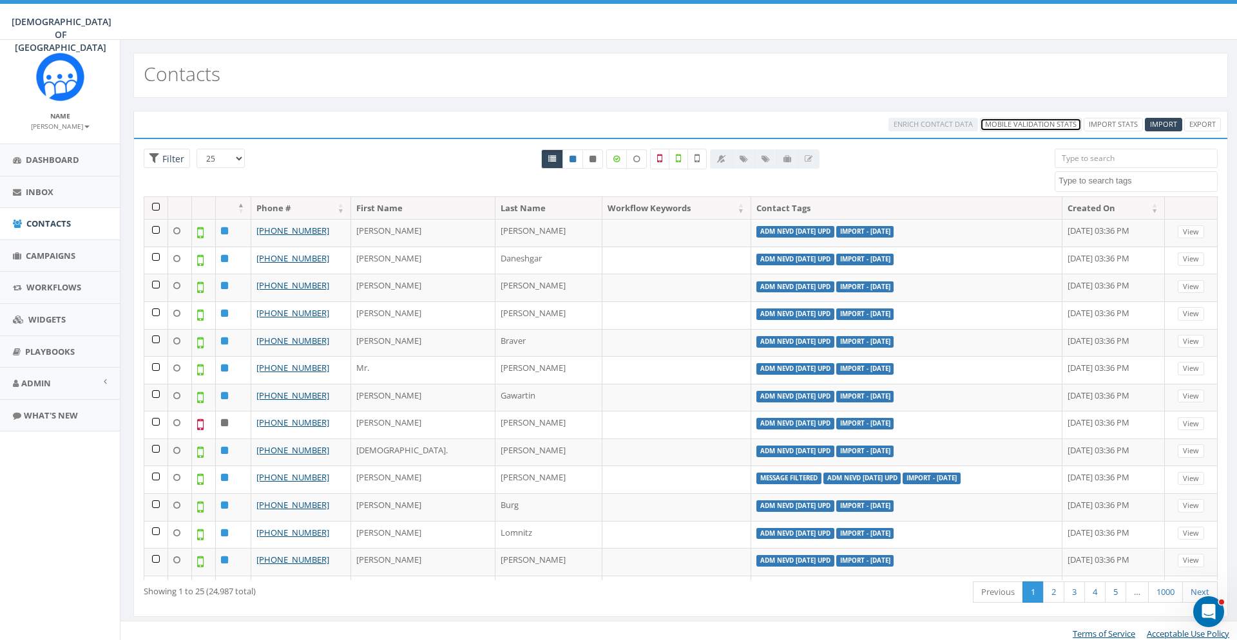
click at [1023, 124] on link "Mobile Validation Stats" at bounding box center [1031, 125] width 102 height 14
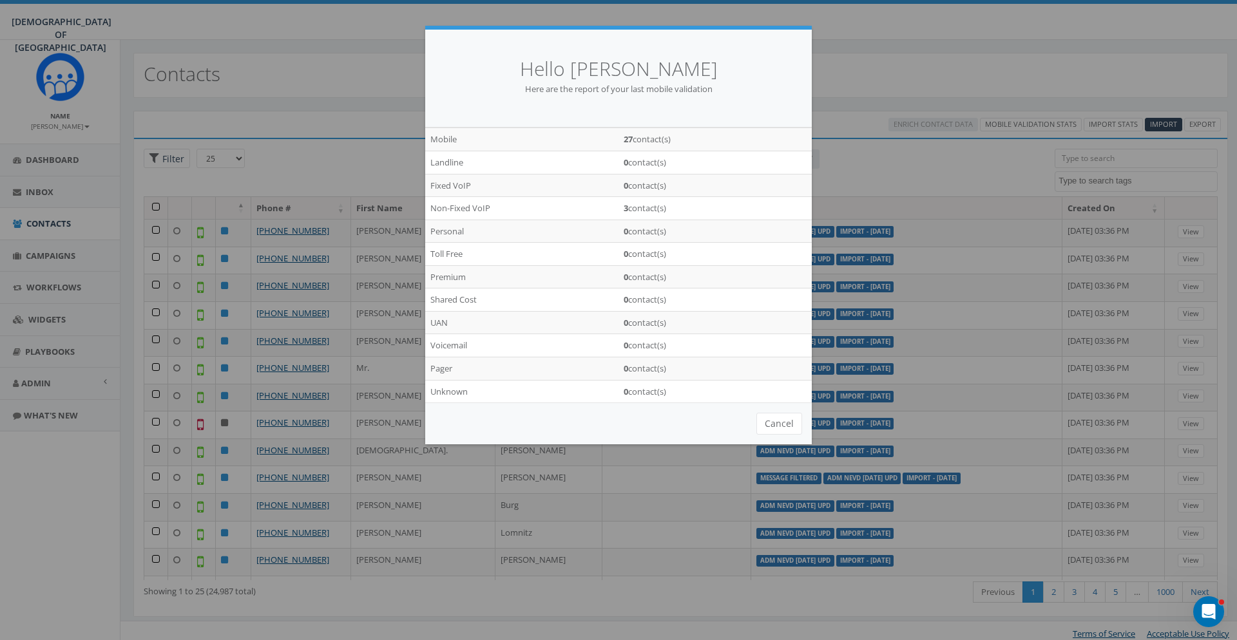
click at [74, 259] on div "Hello Meir Stambler Here are the report of your last mobile validation Mobile 2…" at bounding box center [618, 320] width 1237 height 640
click at [790, 435] on button "Cancel" at bounding box center [779, 424] width 46 height 22
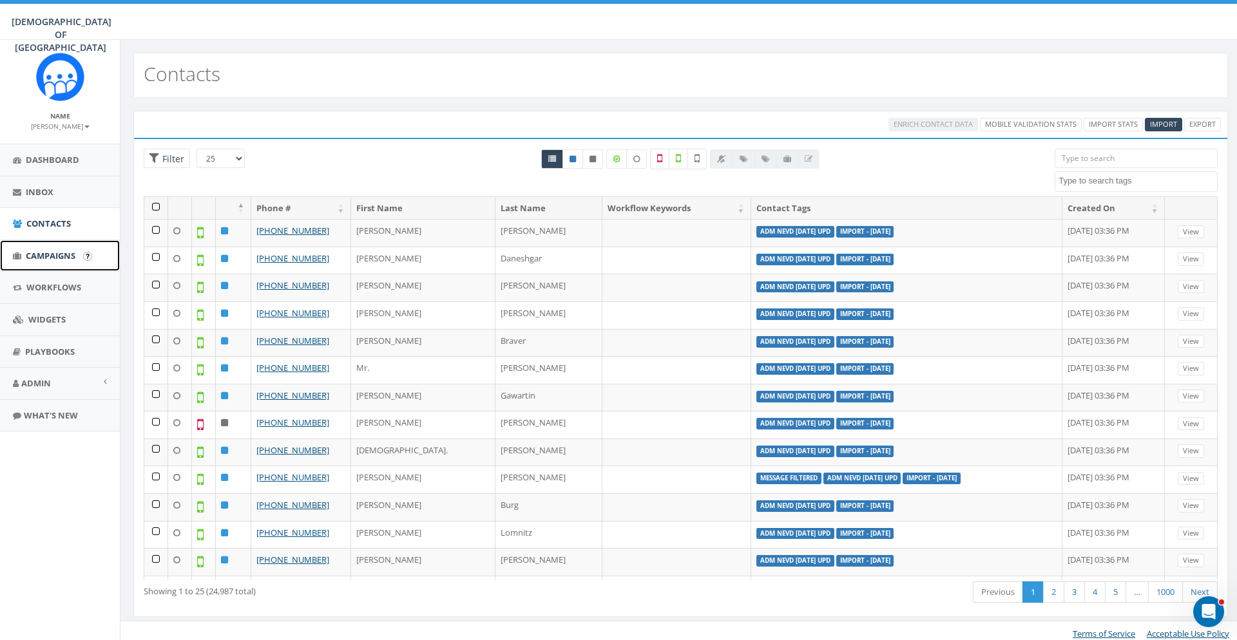
click at [95, 262] on link "Campaigns" at bounding box center [60, 256] width 120 height 32
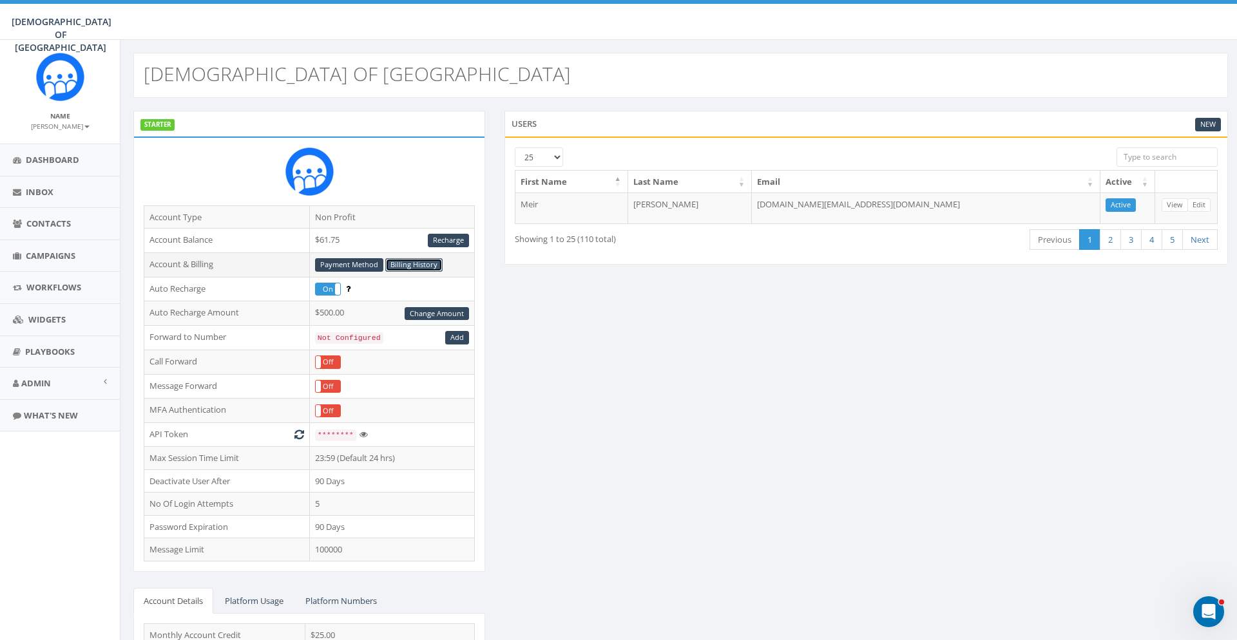
click at [421, 265] on link "Billing History" at bounding box center [413, 265] width 57 height 14
click at [1157, 340] on div "STARTER Account Type Non Profit Account Balance $61.75 Recharge Account & Billi…" at bounding box center [681, 438] width 1114 height 655
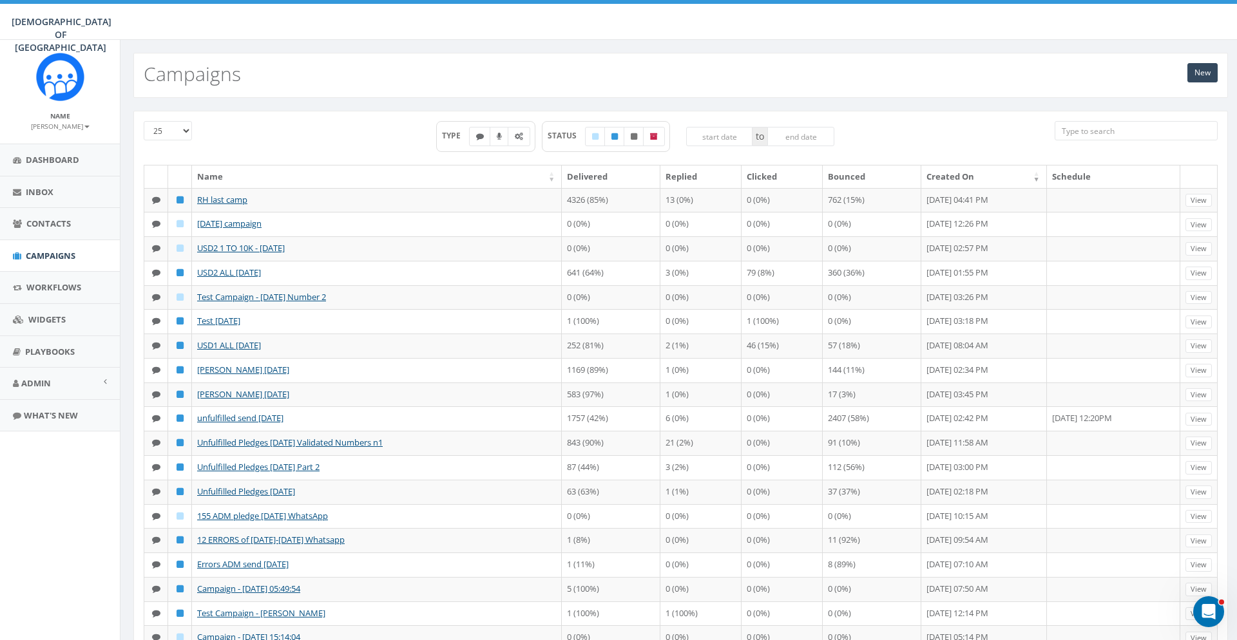
click at [249, 130] on div "TYPE STATUS to" at bounding box center [635, 143] width 820 height 44
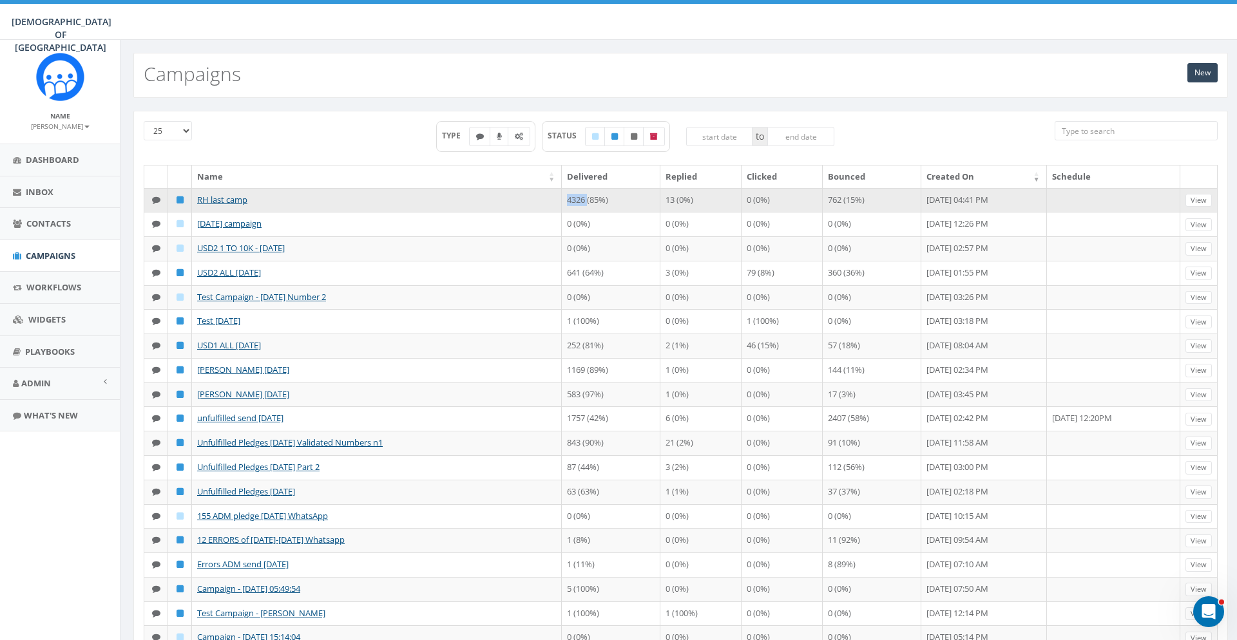
drag, startPoint x: 597, startPoint y: 203, endPoint x: 570, endPoint y: 204, distance: 27.1
click at [570, 204] on td "4326 (85%)" at bounding box center [611, 200] width 99 height 24
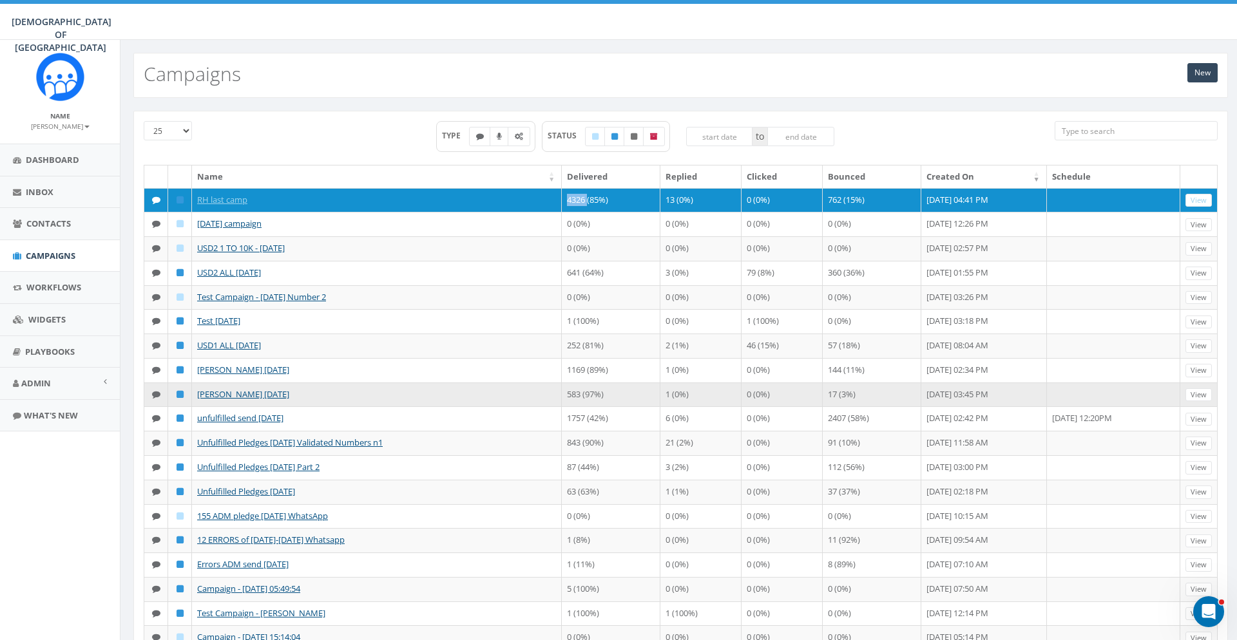
copy td "4326"
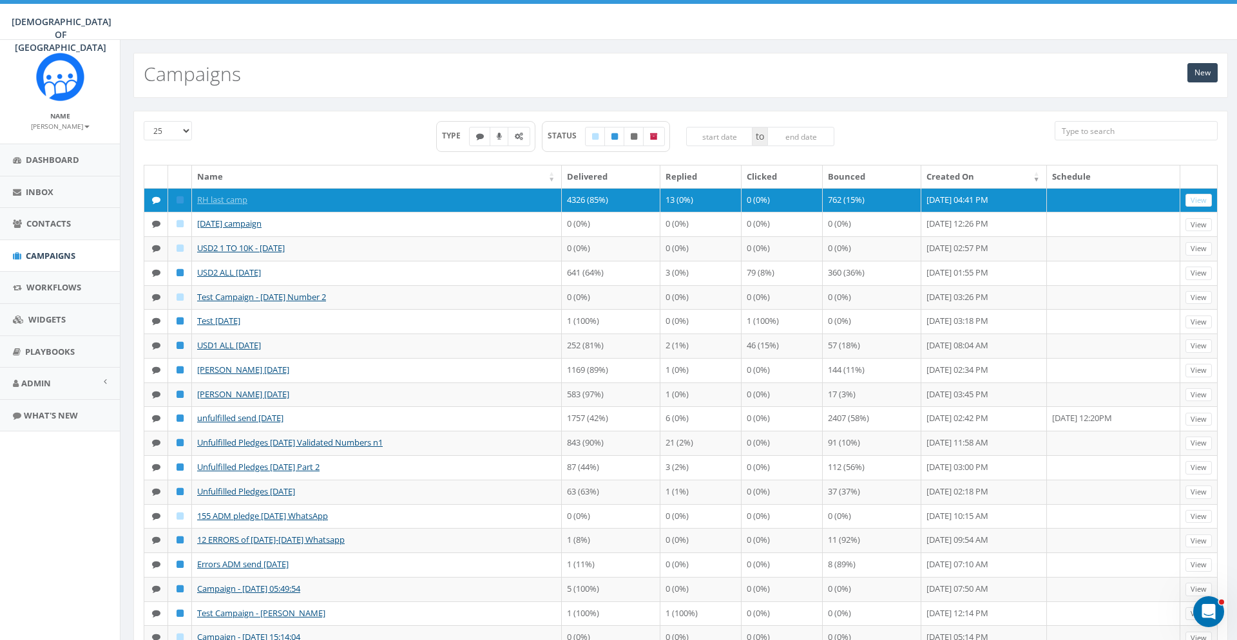
click at [280, 128] on div "TYPE STATUS to" at bounding box center [635, 143] width 820 height 44
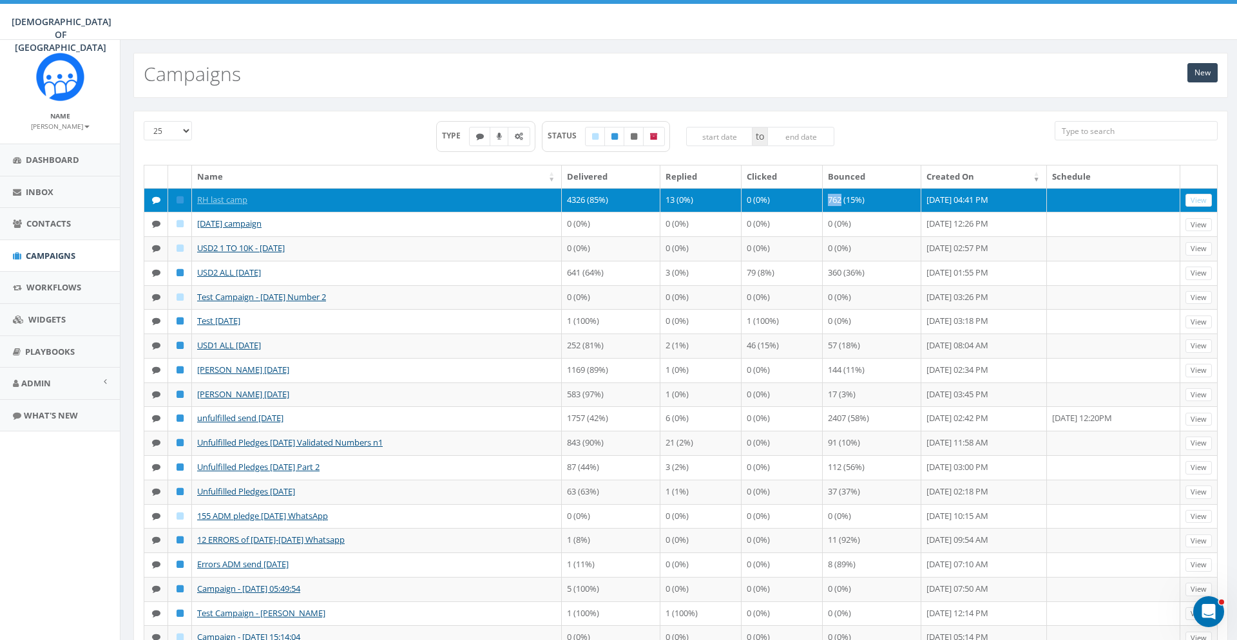
drag, startPoint x: 827, startPoint y: 198, endPoint x: 804, endPoint y: 202, distance: 22.9
click at [803, 198] on tr "RH last camp 4326 (85%) 13 (0%) 0 (0%) 762 (15%) September 17, 2025 04:41 PM Vi…" at bounding box center [680, 200] width 1073 height 24
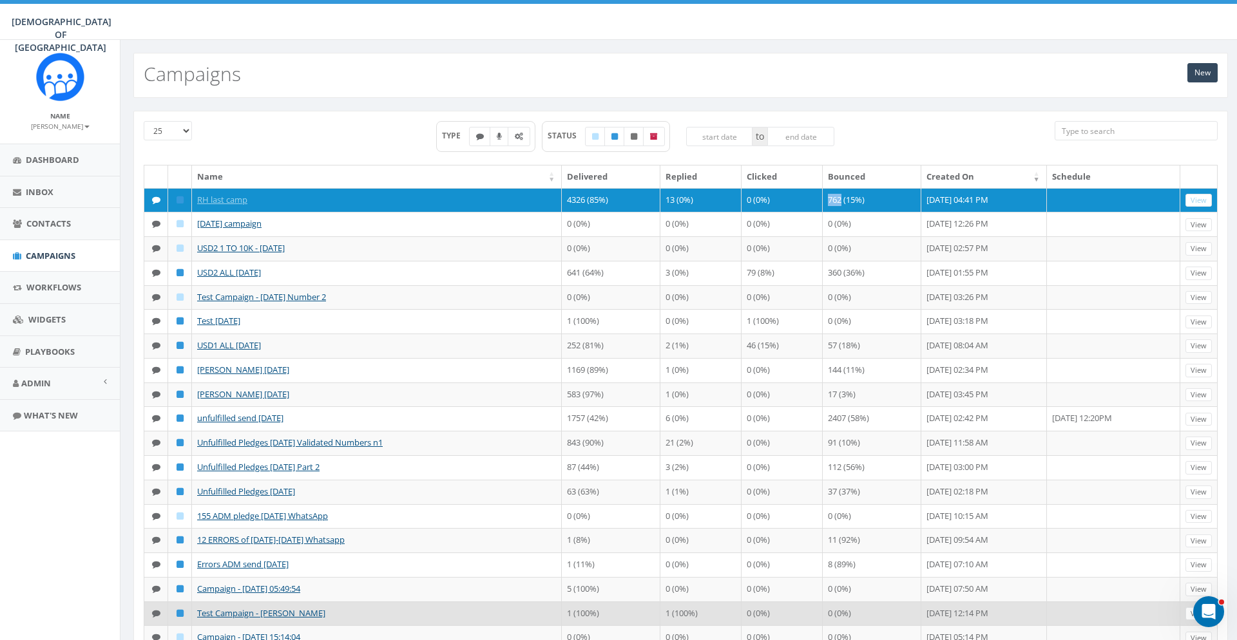
copy tr "762"
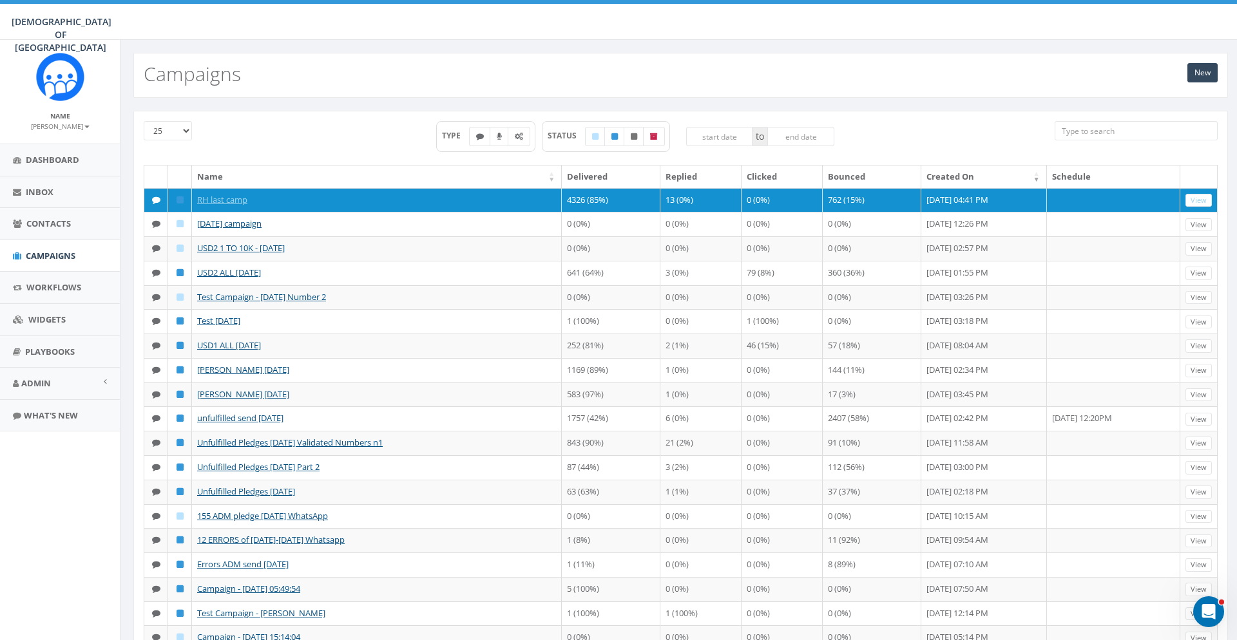
click at [331, 117] on div "25 50 100 TYPE STATUS to Name Delivered Replied Clicked Bounced Created On Sche…" at bounding box center [680, 426] width 1095 height 630
